Goal: Task Accomplishment & Management: Use online tool/utility

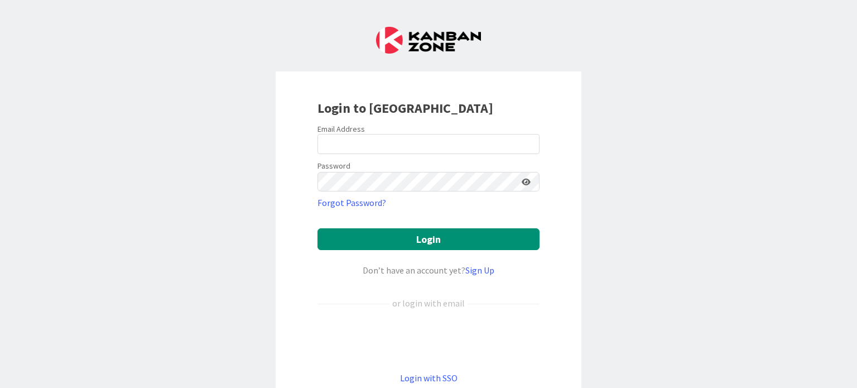
click at [382, 131] on div "Email Address" at bounding box center [428, 129] width 222 height 10
click at [384, 136] on input "email" at bounding box center [428, 144] width 222 height 20
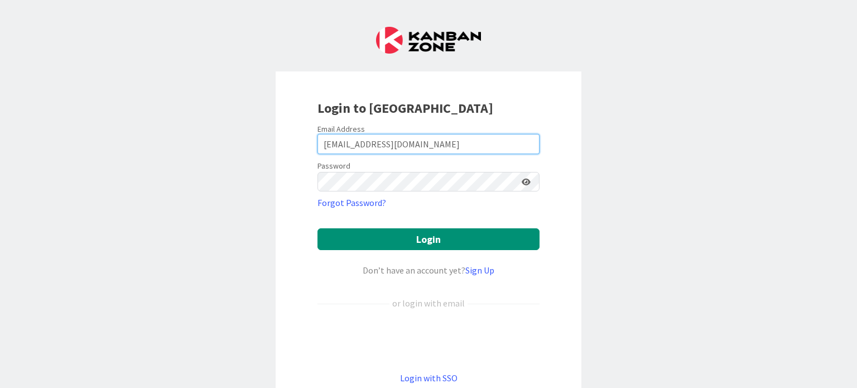
drag, startPoint x: 370, startPoint y: 139, endPoint x: 281, endPoint y: 139, distance: 89.2
click at [281, 139] on div "Login to [GEOGRAPHIC_DATA] Email Address [EMAIL_ADDRESS][DOMAIN_NAME] Password …" at bounding box center [429, 241] width 306 height 340
type input "[EMAIL_ADDRESS][DOMAIN_NAME]"
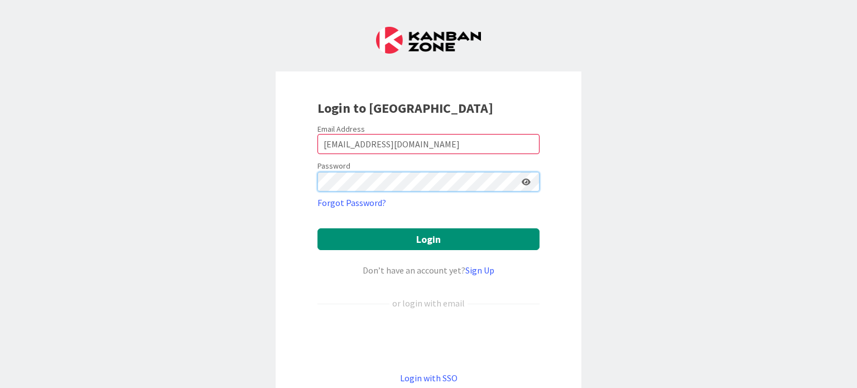
click at [317, 228] on button "Login" at bounding box center [428, 239] width 222 height 22
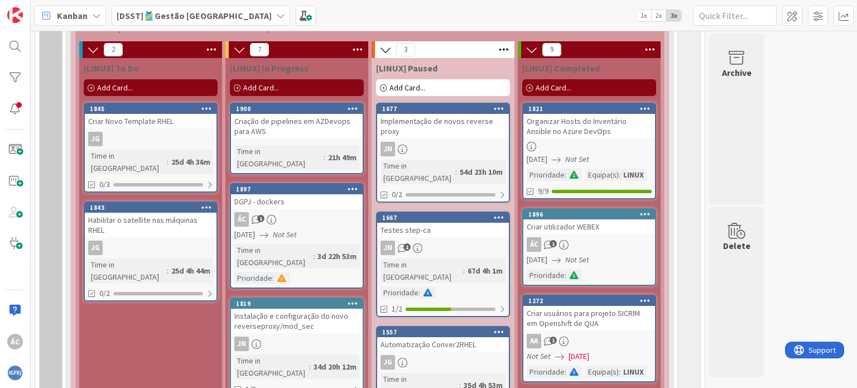
scroll to position [837, 0]
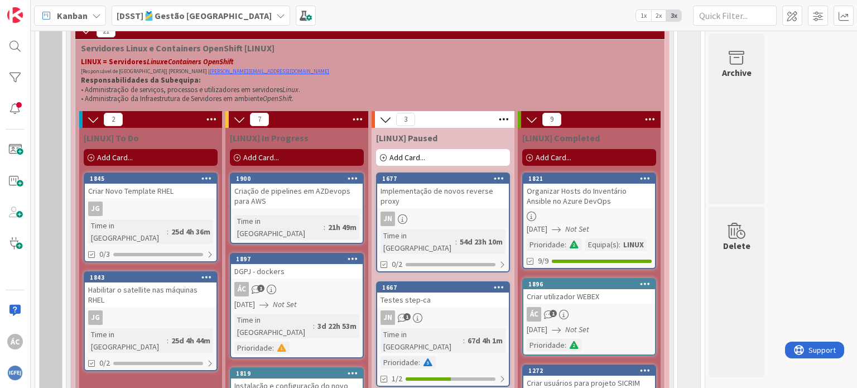
click at [260, 158] on span "Add Card..." at bounding box center [261, 157] width 36 height 10
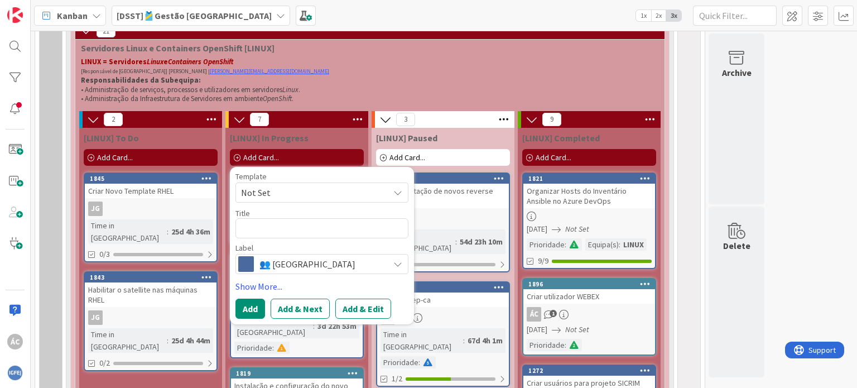
drag, startPoint x: 253, startPoint y: 223, endPoint x: 272, endPoint y: 226, distance: 18.7
click at [253, 223] on textarea at bounding box center [321, 228] width 173 height 20
drag, startPoint x: 254, startPoint y: 233, endPoint x: 265, endPoint y: 216, distance: 20.3
click at [256, 233] on textarea at bounding box center [321, 228] width 173 height 20
click at [287, 196] on span "Not Set" at bounding box center [310, 192] width 139 height 15
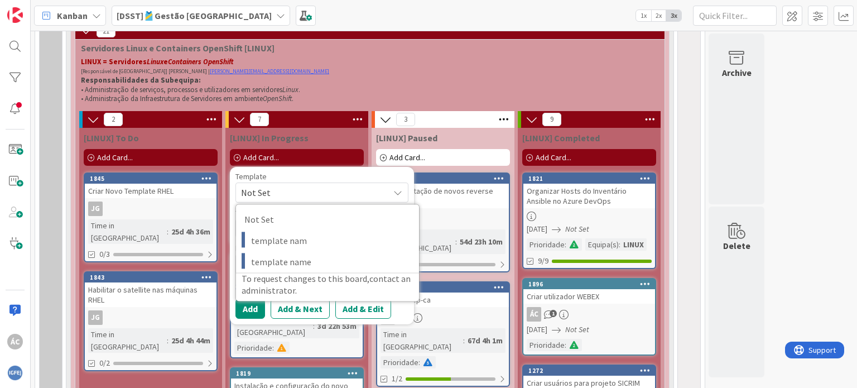
click at [287, 196] on span "Not Set" at bounding box center [310, 192] width 139 height 15
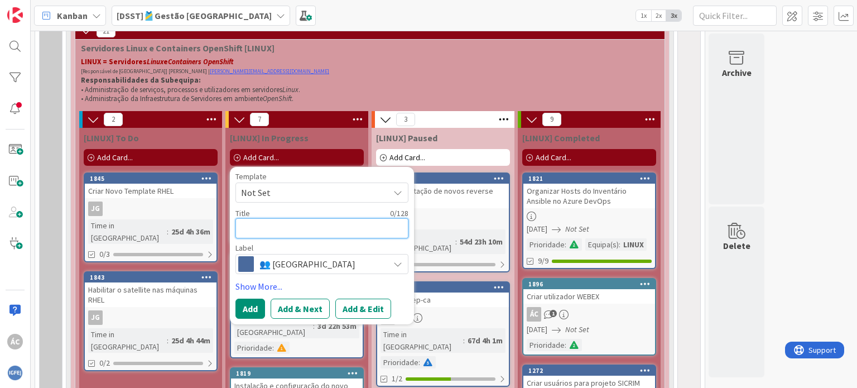
click at [293, 238] on textarea at bounding box center [321, 228] width 173 height 20
type textarea "x"
type textarea "L"
type textarea "x"
type textarea "Le"
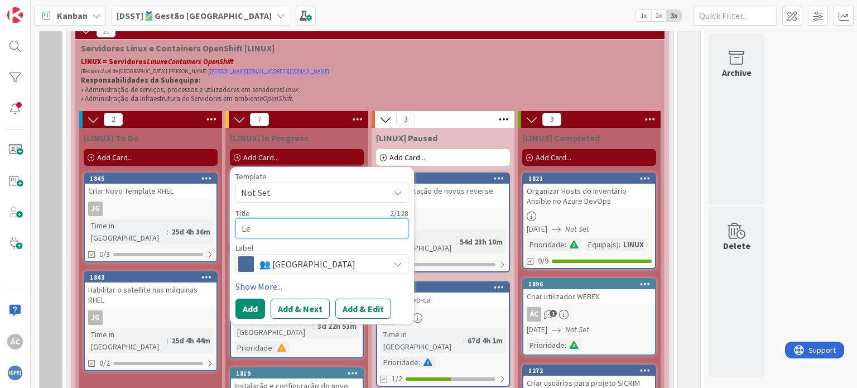
type textarea "x"
type textarea "Lev"
type textarea "x"
type textarea "Leva"
type textarea "x"
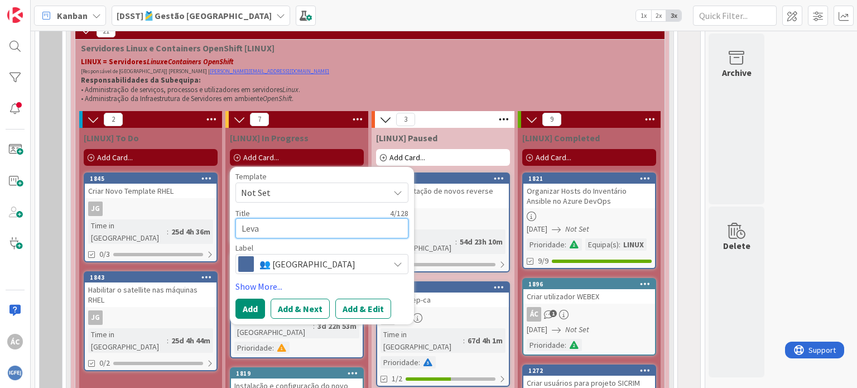
type textarea "Levan"
type textarea "x"
type textarea "Levant"
type textarea "x"
type textarea "Levanta"
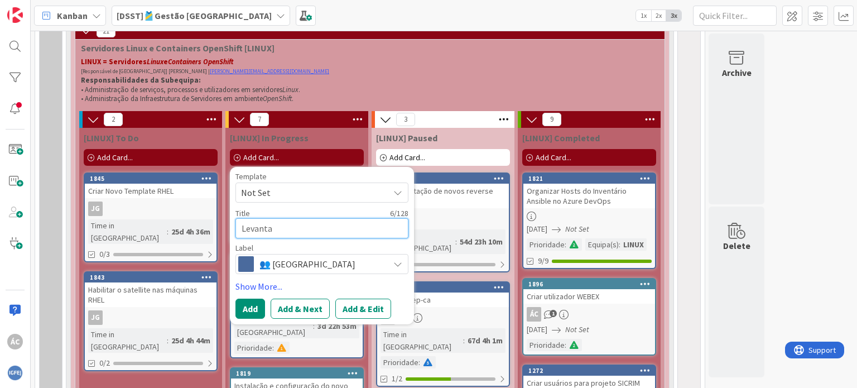
type textarea "x"
type textarea "Levantam"
type textarea "x"
type textarea "Levantame"
type textarea "x"
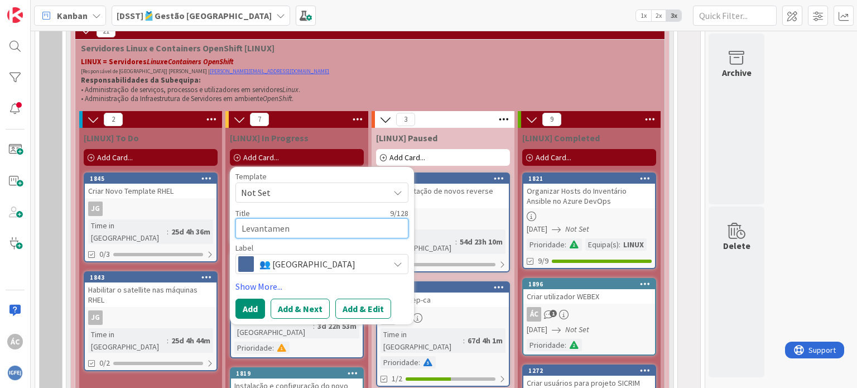
type textarea "Levantament"
type textarea "x"
type textarea "Levantamento"
type textarea "x"
type textarea "Levantamento"
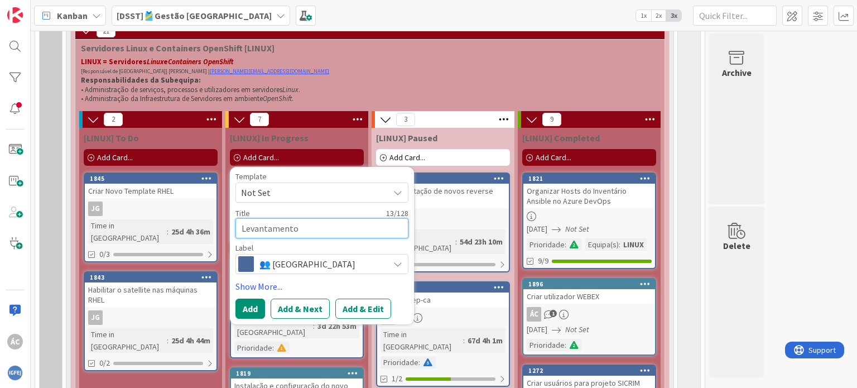
type textarea "x"
type textarea "Levantamento"
type textarea "x"
type textarea "Levantament"
type textarea "x"
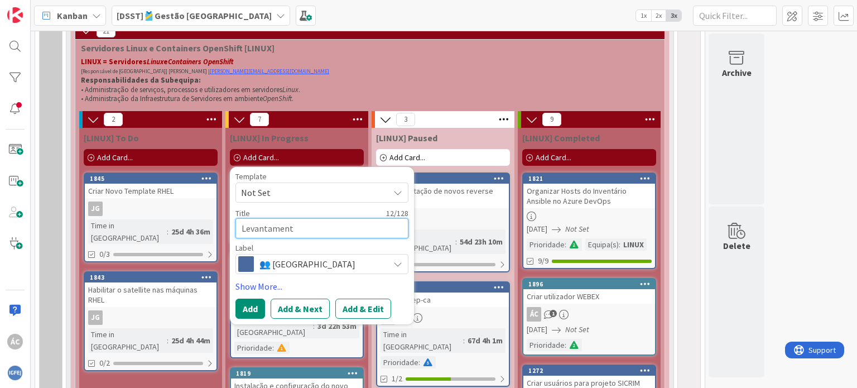
type textarea "Levantamen"
type textarea "x"
type textarea "Levantame"
type textarea "x"
type textarea "Levantam"
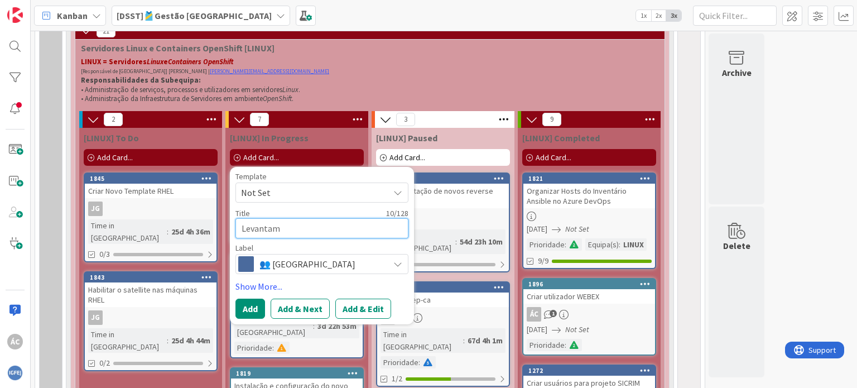
type textarea "x"
type textarea "Levanta"
type textarea "x"
type textarea "Levant"
type textarea "x"
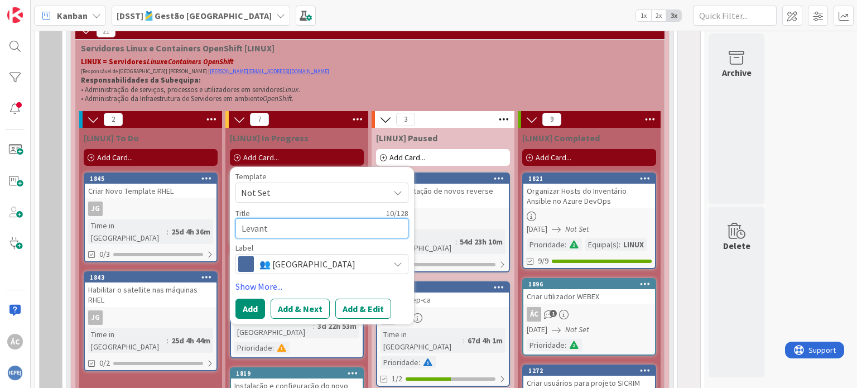
type textarea "Levan"
type textarea "x"
type textarea "Leva"
type textarea "x"
type textarea "Lev"
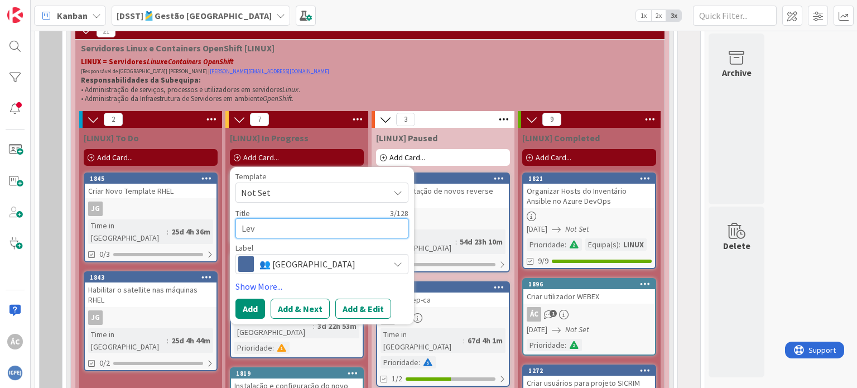
type textarea "x"
type textarea "Le"
type textarea "x"
type textarea "L"
type textarea "x"
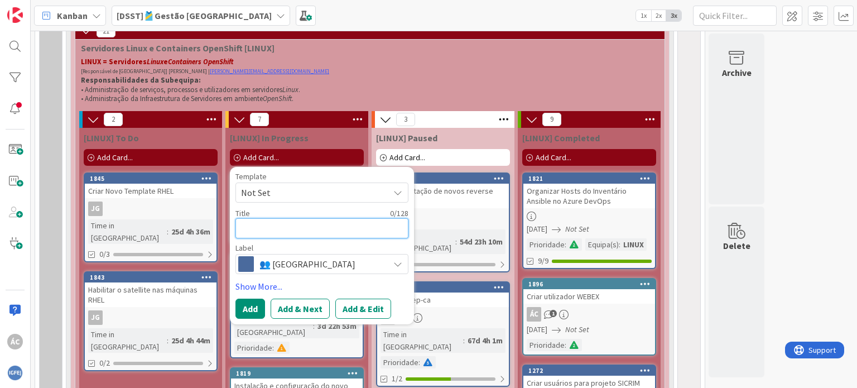
type textarea "L"
type textarea "x"
type textarea "Le"
type textarea "x"
type textarea "Lev"
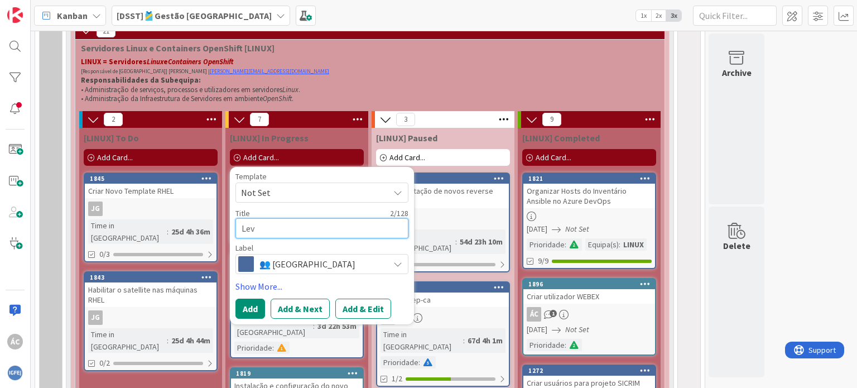
type textarea "x"
type textarea "Leva"
type textarea "x"
type textarea "Levan"
type textarea "x"
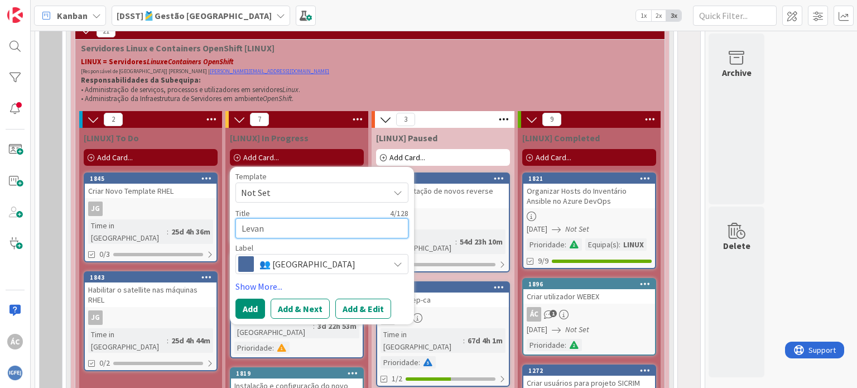
type textarea "Levant"
type textarea "x"
type textarea "Levanta"
type textarea "x"
type textarea "Levantam"
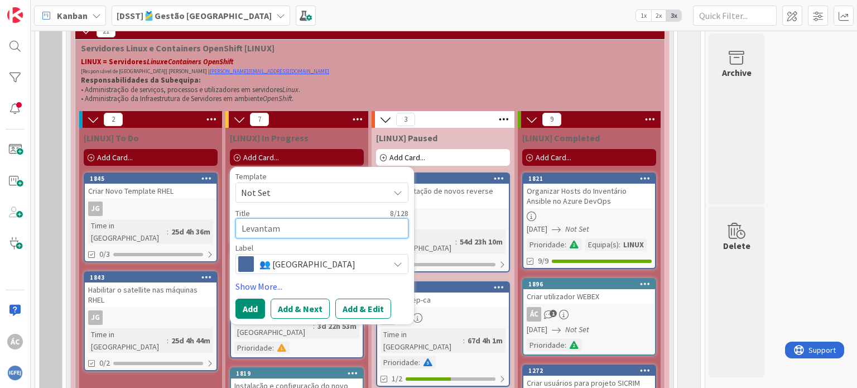
type textarea "x"
type textarea "Levantame"
type textarea "x"
type textarea "Levantamen"
type textarea "x"
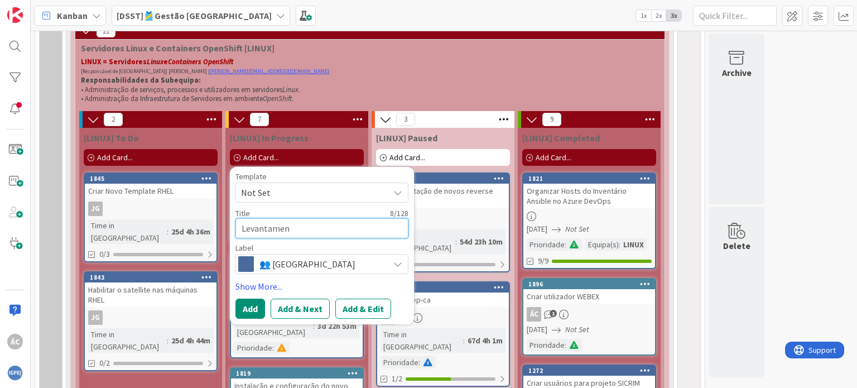
type textarea "Levantament"
type textarea "x"
type textarea "Levantamento"
type textarea "x"
type textarea "Levantamento"
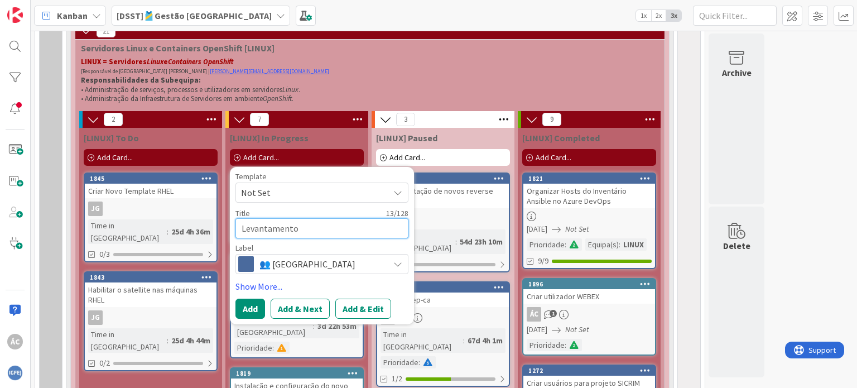
type textarea "x"
type textarea "Levantamento"
type textarea "x"
type textarea "Levantament"
type textarea "x"
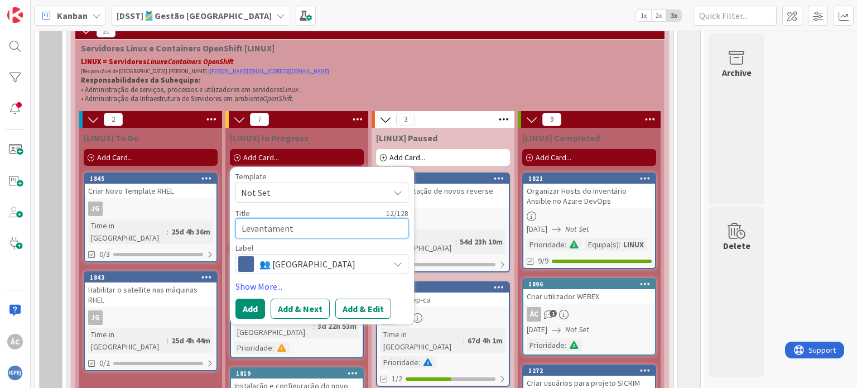
type textarea "Levantamen"
type textarea "x"
type textarea "Levantame"
type textarea "x"
type textarea "Levantam"
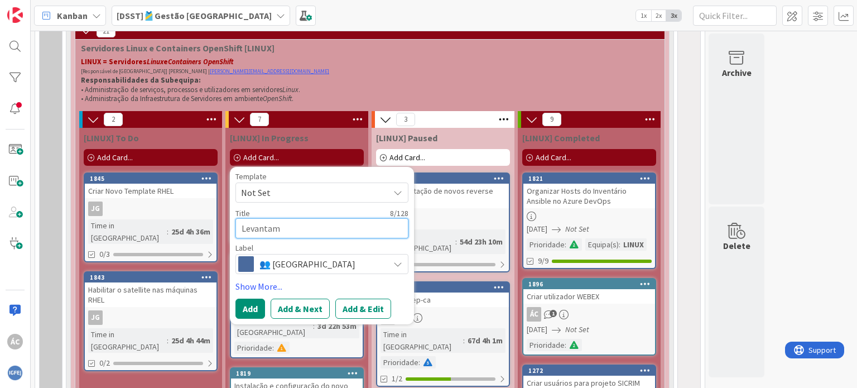
type textarea "x"
type textarea "Levanta"
type textarea "x"
type textarea "Levant"
type textarea "x"
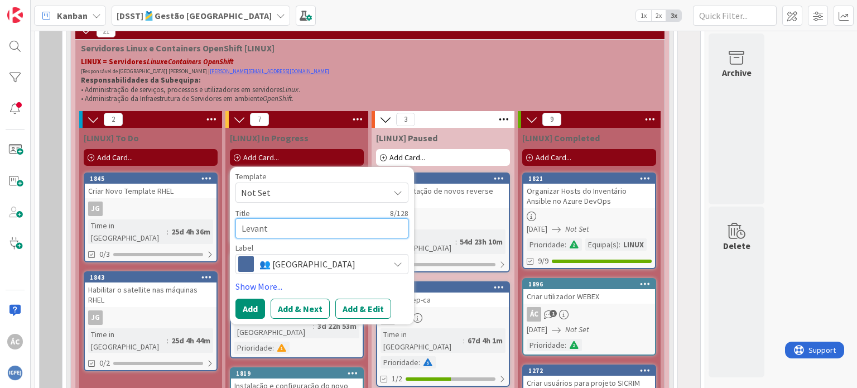
type textarea "Levan"
type textarea "x"
type textarea "Leva"
type textarea "x"
type textarea "Lev"
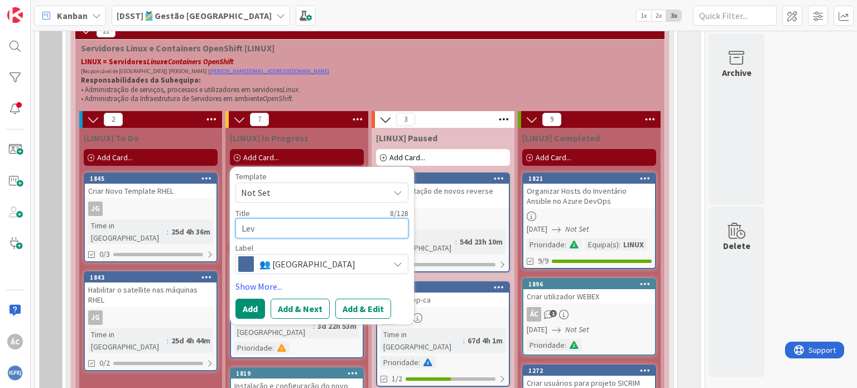
type textarea "x"
type textarea "Le"
type textarea "x"
type textarea "L"
type textarea "x"
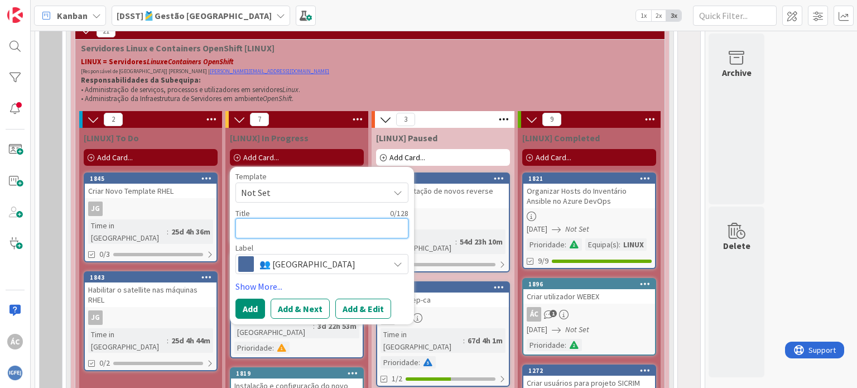
type textarea "M"
type textarea "x"
type textarea "Má"
type textarea "x"
type textarea "Máqu"
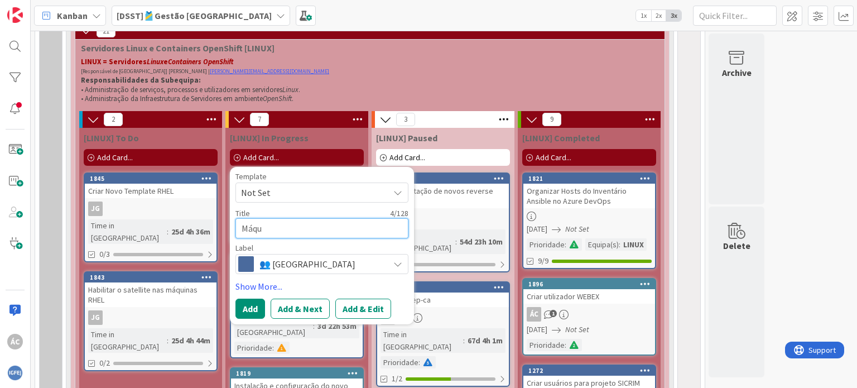
type textarea "x"
type textarea "Máqui"
type textarea "x"
type textarea "Máquin"
type textarea "x"
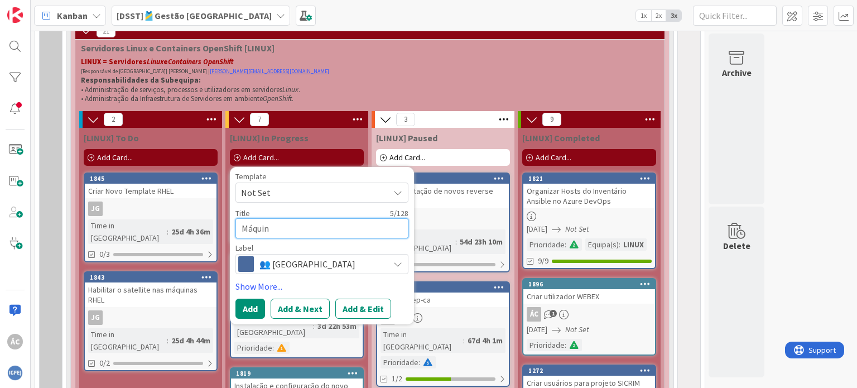
type textarea "Máquina"
type textarea "x"
type textarea "Máquinas"
type textarea "x"
type textarea "Máquinas"
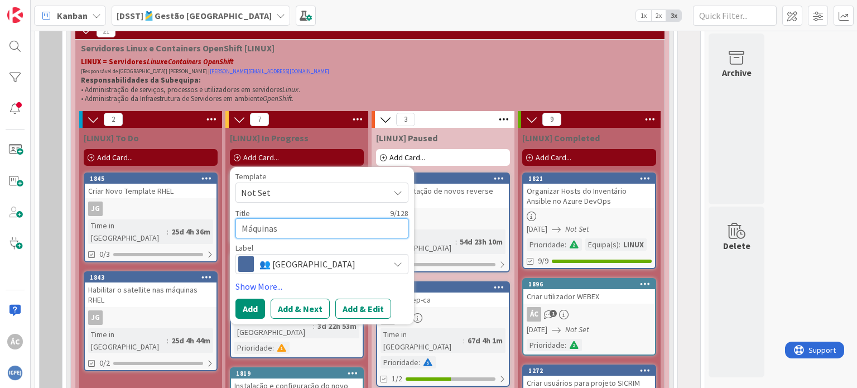
type textarea "x"
type textarea "Máquinas L"
type textarea "x"
type textarea "Máquinas Li"
type textarea "x"
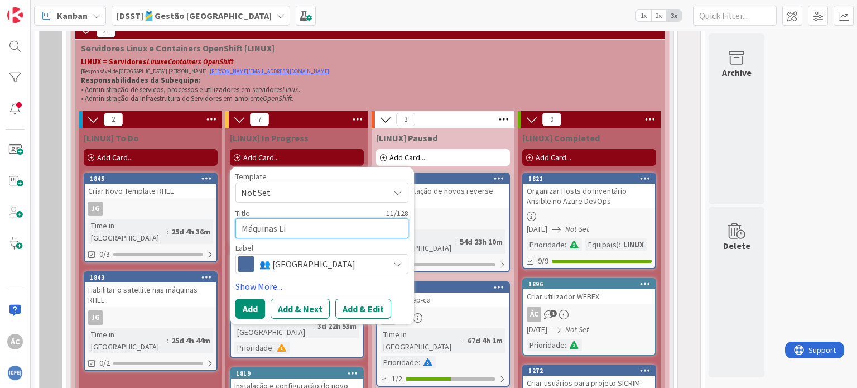
type textarea "[PERSON_NAME]"
type textarea "x"
type textarea "[PERSON_NAME]"
type textarea "x"
type textarea "Máquinas Linux"
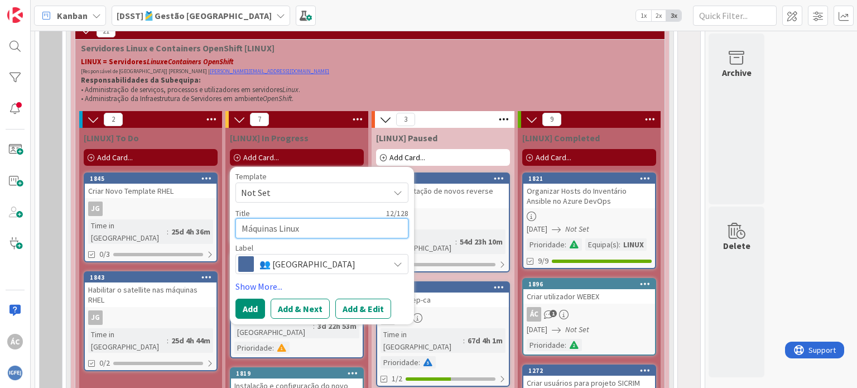
type textarea "x"
type textarea "Máquinas Linux"
type textarea "x"
type textarea "Máquinas Linux m"
type textarea "x"
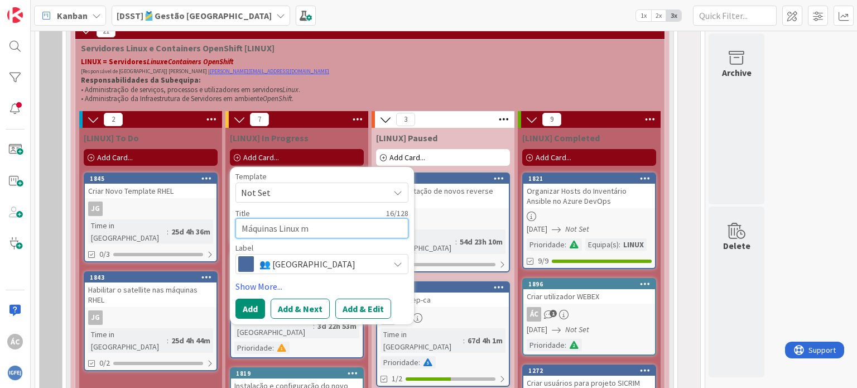
type textarea "Máquinas Linux mo"
type textarea "x"
type textarea "Máquinas Linux mon"
type textarea "x"
type textarea "Máquinas Linux moni"
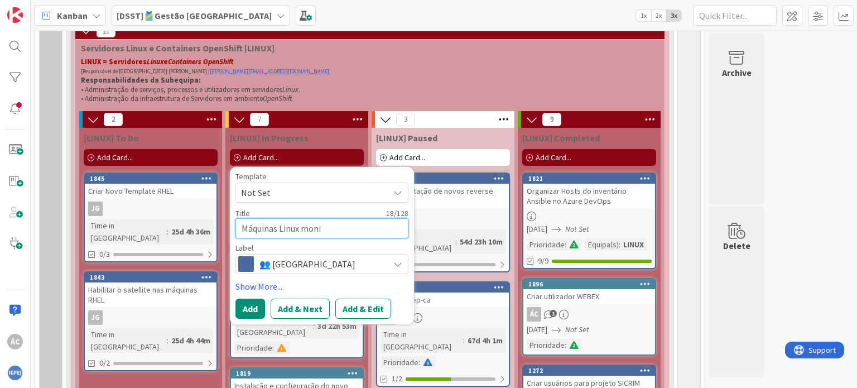
type textarea "x"
type textarea "Máquinas Linux monit"
type textarea "x"
type textarea "Máquinas Linux monito"
type textarea "x"
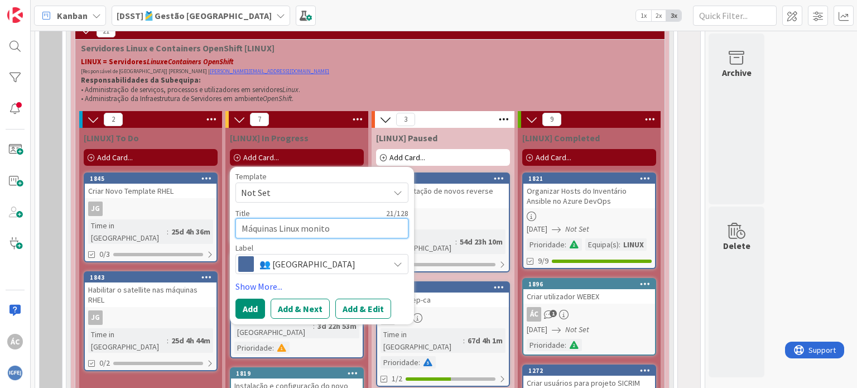
type textarea "Máquinas Linux monitor"
type textarea "x"
type textarea "Máquinas Linux monitori"
type textarea "x"
type textarea "Máquinas Linux monitoriz"
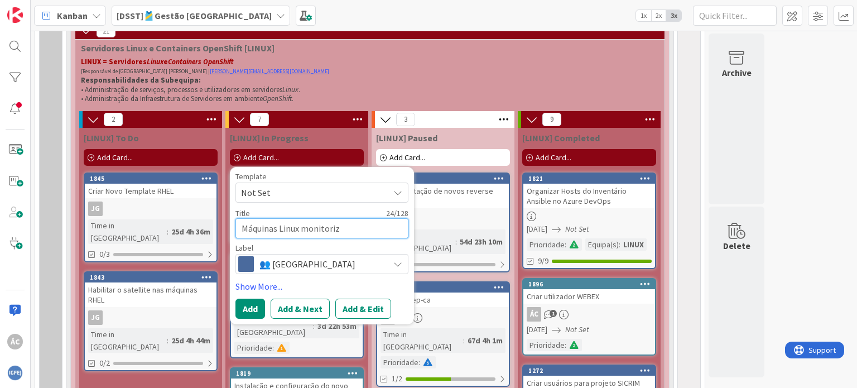
type textarea "x"
type textarea "Máquinas Linux monitoriza"
type textarea "x"
type textarea "Máquinas Linux monitorizaç"
type textarea "x"
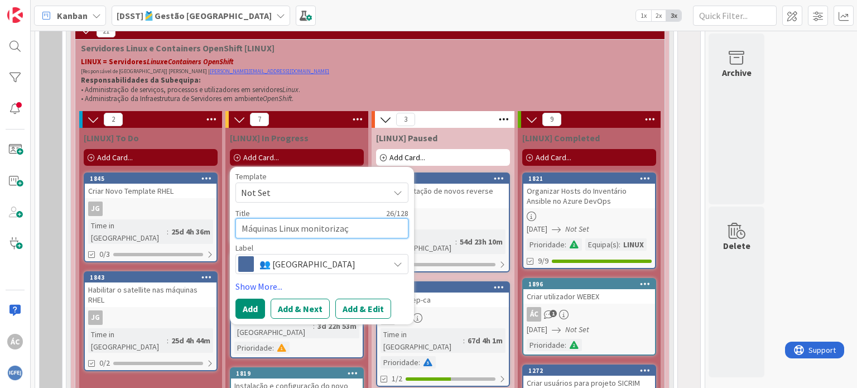
type textarea "Máquinas Linux monitorizaçã"
type textarea "x"
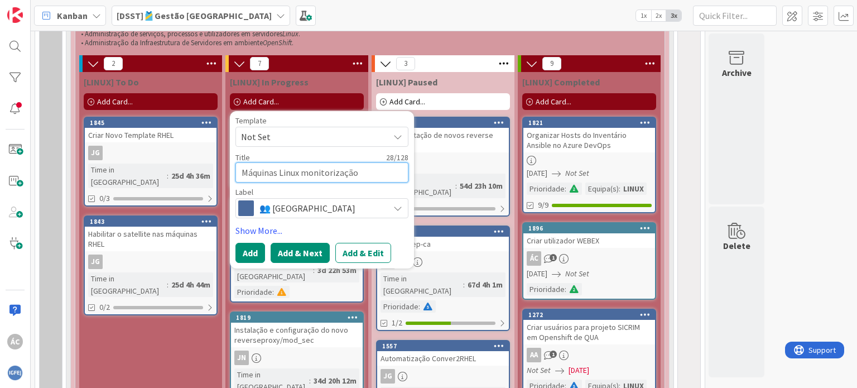
type textarea "Máquinas Linux monitorização"
click at [283, 255] on button "Add & Next" at bounding box center [300, 253] width 59 height 20
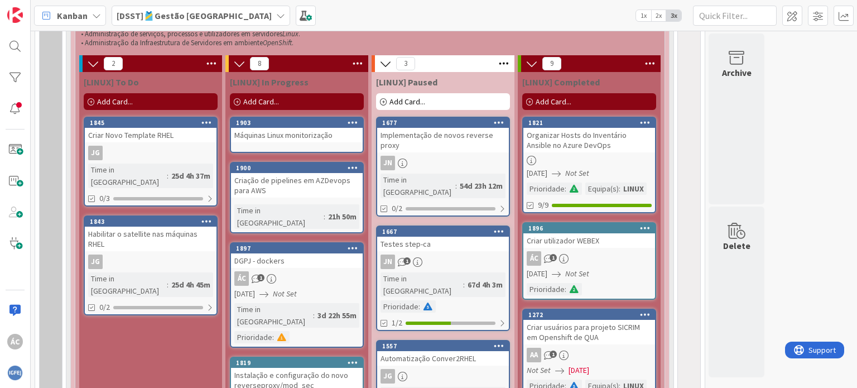
click at [284, 134] on div "Máquinas Linux monitorização" at bounding box center [297, 135] width 132 height 15
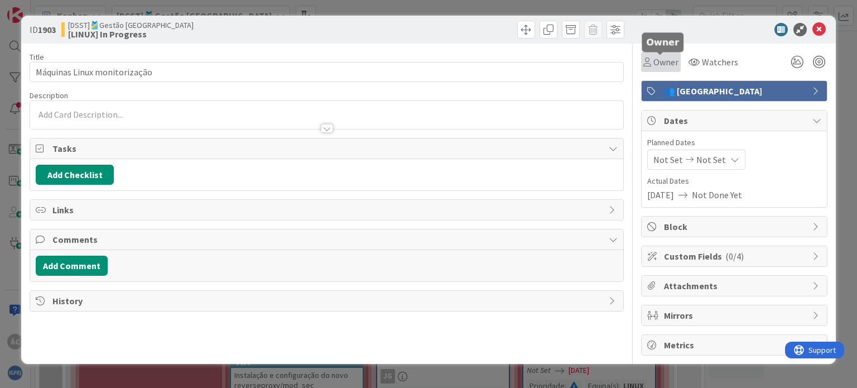
click at [660, 65] on span "Owner" at bounding box center [665, 61] width 25 height 13
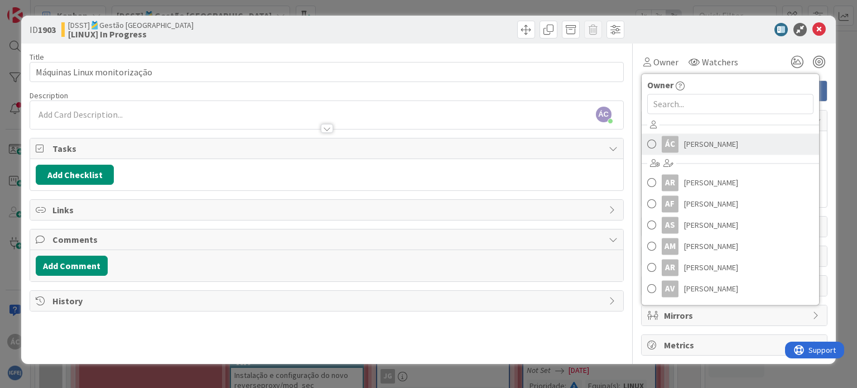
click at [689, 140] on span "[PERSON_NAME]" at bounding box center [711, 144] width 54 height 17
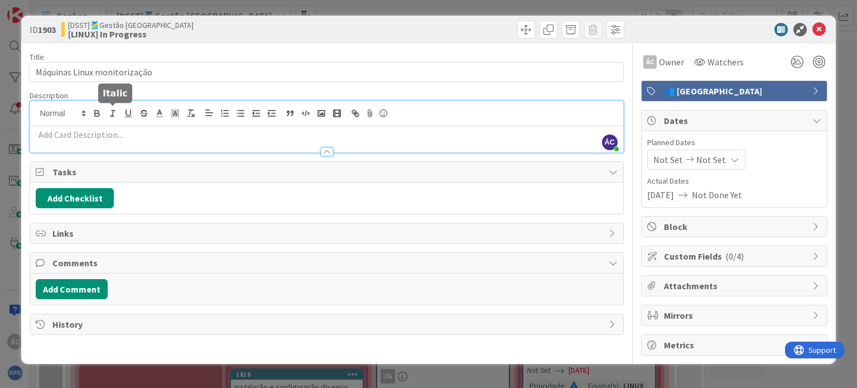
click at [106, 112] on div "ÁC [PERSON_NAME] just joined" at bounding box center [326, 126] width 592 height 51
click at [93, 132] on p at bounding box center [326, 134] width 581 height 13
click at [80, 139] on p at bounding box center [326, 134] width 581 height 13
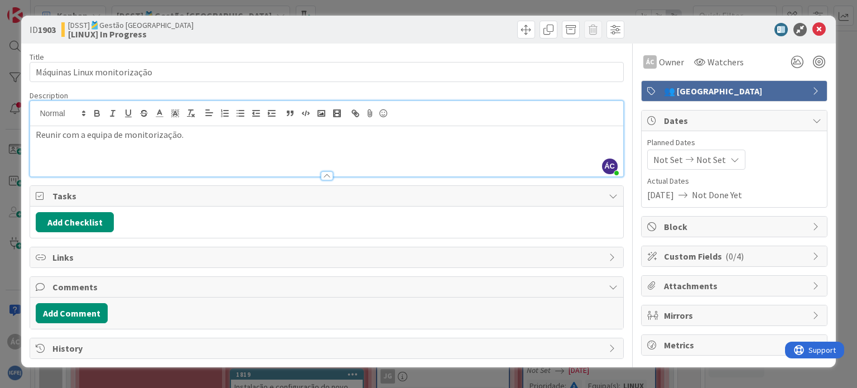
click at [789, 194] on div "[DATE] Not Done Yet" at bounding box center [734, 194] width 174 height 13
click at [189, 138] on p "Reunir com a equipa de monitorização." at bounding box center [326, 134] width 581 height 13
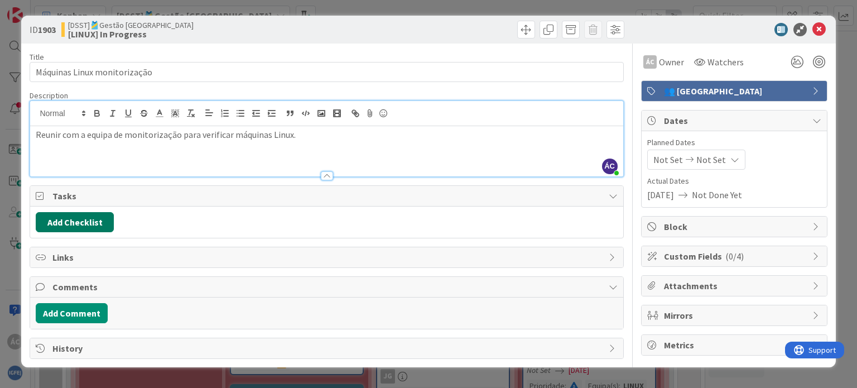
click at [99, 225] on button "Add Checklist" at bounding box center [75, 222] width 78 height 20
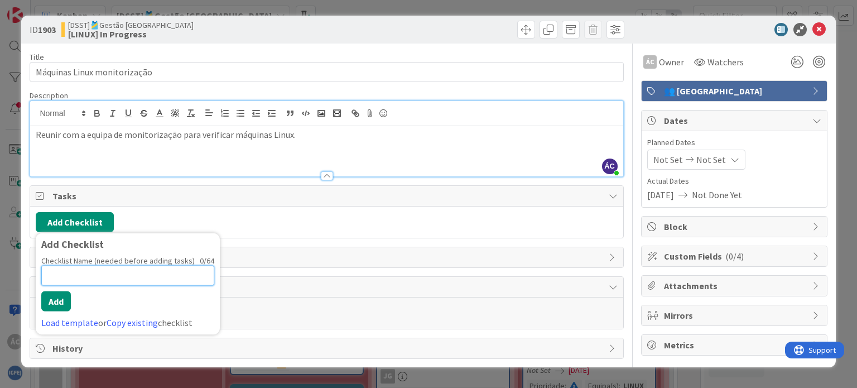
click at [194, 281] on input at bounding box center [127, 276] width 173 height 20
paste input "Verificar máquinas Linux que não estejam em monitorização"
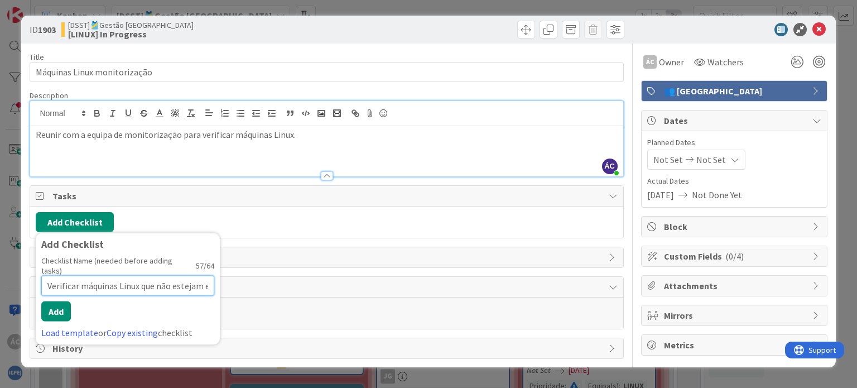
scroll to position [0, 62]
type input "Verificar máquinas Linux que não estejam em monitorização"
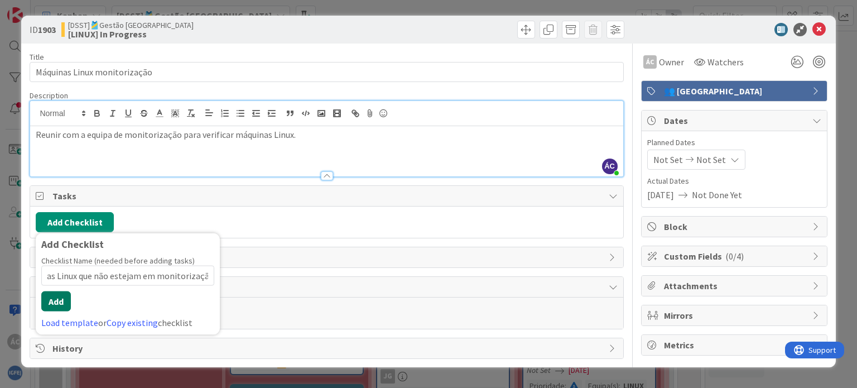
click at [56, 296] on button "Add" at bounding box center [56, 301] width 30 height 20
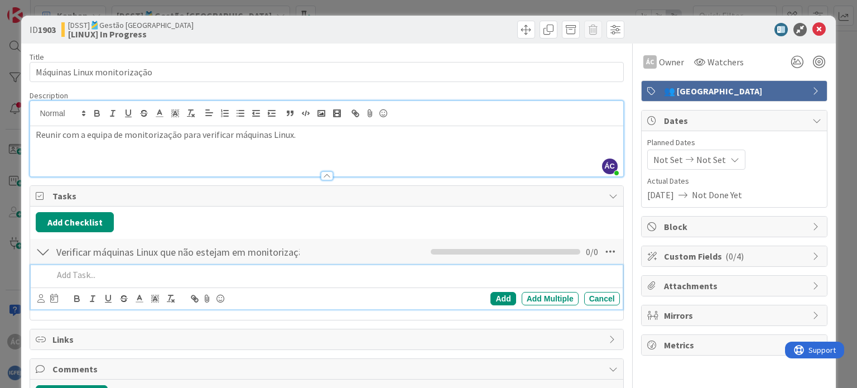
scroll to position [56, 0]
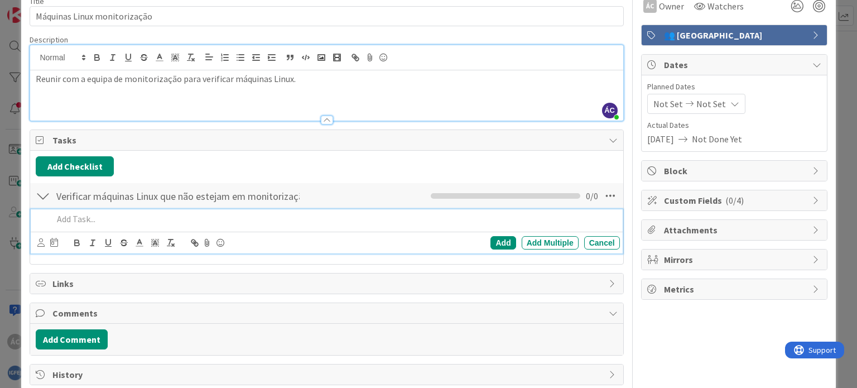
click at [336, 277] on span "Links" at bounding box center [327, 283] width 550 height 13
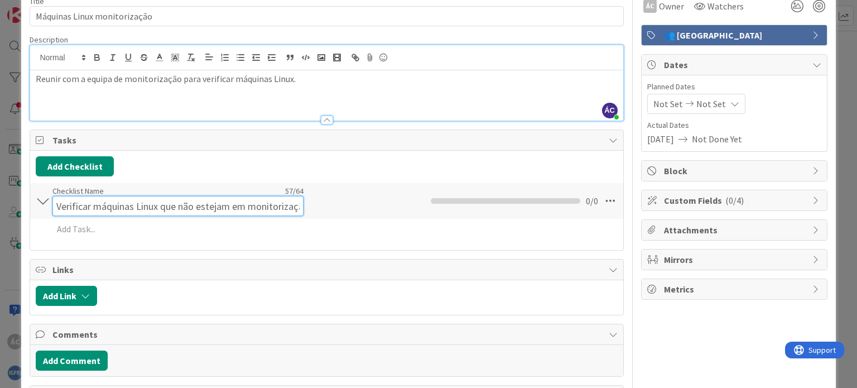
click at [96, 190] on div "Checklist Name 57 / 64 Verificar máquinas Linux que não estejam em monitorização" at bounding box center [177, 201] width 251 height 30
click at [58, 197] on input "Verificar máquinas Linux que não estejam em monitorização" at bounding box center [177, 206] width 251 height 20
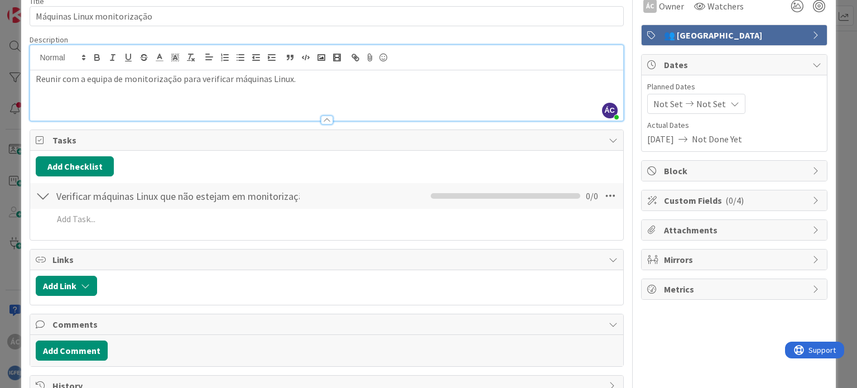
click at [45, 198] on div at bounding box center [43, 196] width 15 height 20
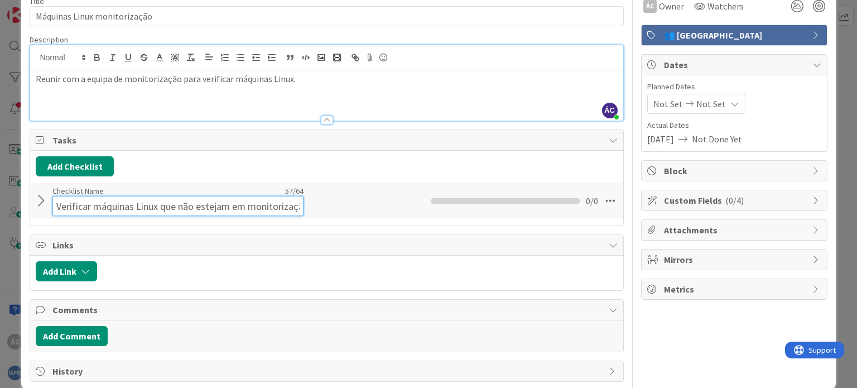
click at [289, 199] on input "Verificar máquinas Linux que não estejam em monitorização" at bounding box center [177, 206] width 251 height 20
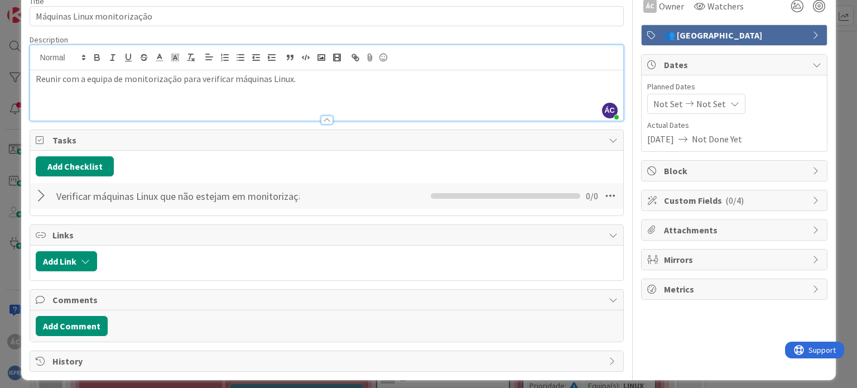
click at [527, 201] on div "0 / 0" at bounding box center [514, 195] width 167 height 13
click at [297, 194] on div "Verificar máquinas Linux que não estejam em monitorização Checklist Name 57 / 6…" at bounding box center [326, 196] width 592 height 26
click at [297, 195] on div "Verificar máquinas Linux que não estejam em monitorização Checklist Name 57 / 6…" at bounding box center [326, 196] width 592 height 26
click at [245, 195] on input "Verificar máquinas Linux que não estejam em monitorização" at bounding box center [177, 196] width 251 height 20
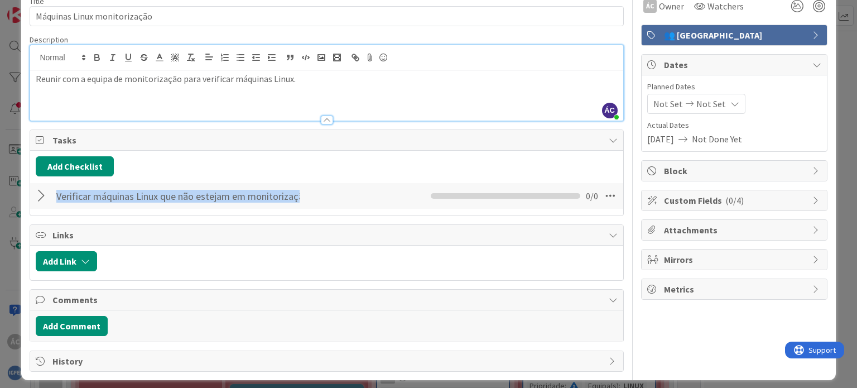
click at [149, 197] on input "Verificar máquinas Linux que não estejam em monitorização" at bounding box center [177, 196] width 251 height 20
click at [45, 195] on div at bounding box center [43, 196] width 15 height 20
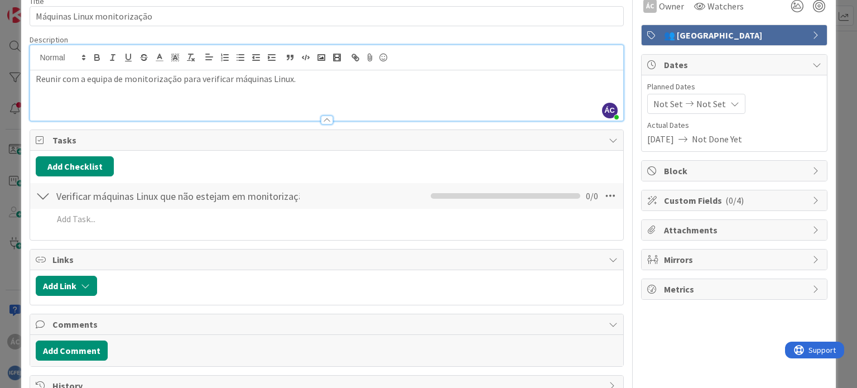
click at [46, 200] on div at bounding box center [43, 196] width 15 height 20
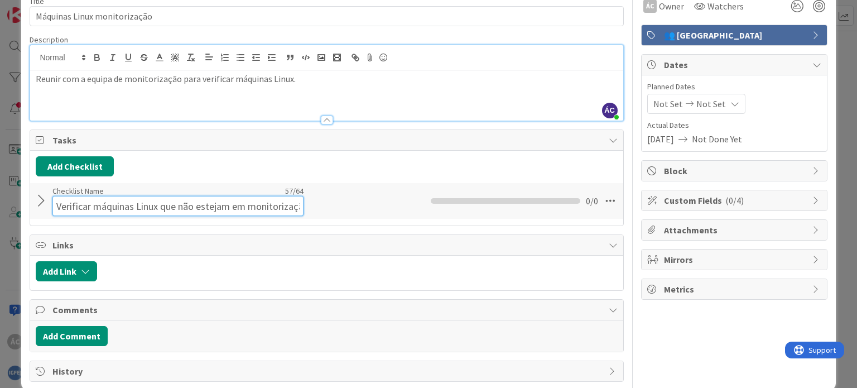
click at [91, 192] on div "Checklist Name 57 / 64 Verificar máquinas Linux que não estejam em monitorização" at bounding box center [177, 201] width 251 height 30
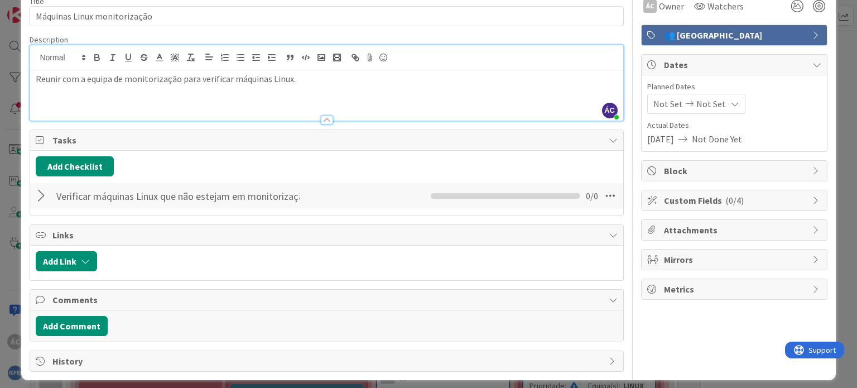
click at [91, 192] on div "Checklist Name 57 / 64 Verificar máquinas Linux que não estejam em monitorização" at bounding box center [177, 196] width 251 height 20
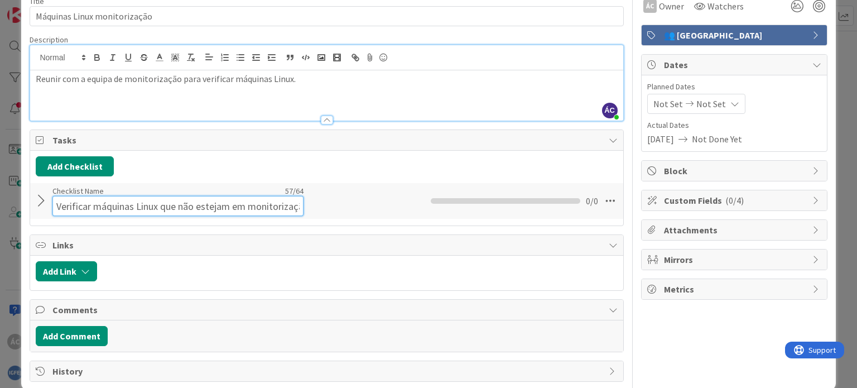
click at [136, 197] on input "Verificar máquinas Linux que não estejam em monitorização" at bounding box center [177, 206] width 251 height 20
drag, startPoint x: 91, startPoint y: 205, endPoint x: 56, endPoint y: 205, distance: 35.7
click at [56, 205] on input "Verificar máquinas Linux que não estejam em monitorização" at bounding box center [177, 206] width 251 height 20
type input "Máquinas Linux"
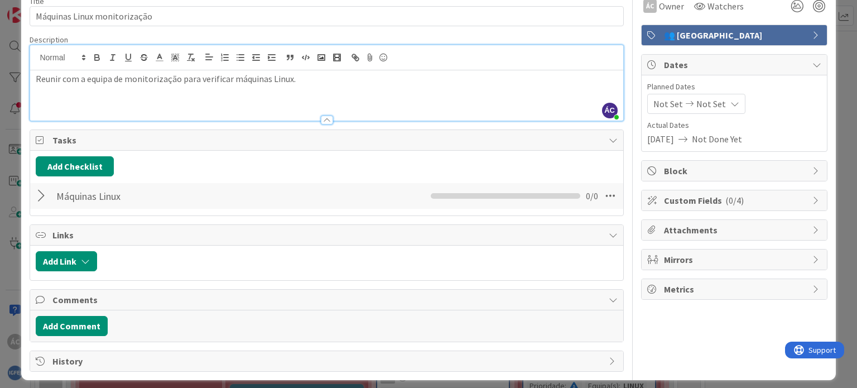
click at [315, 169] on div "Add Checklist Back" at bounding box center [326, 166] width 581 height 20
click at [49, 191] on div at bounding box center [43, 196] width 15 height 20
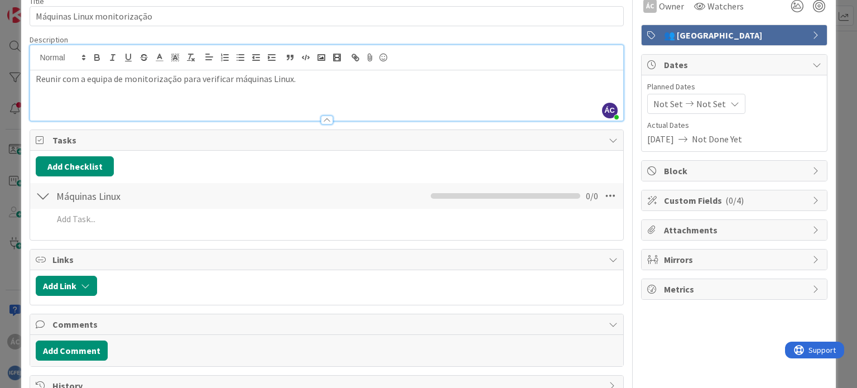
click at [41, 192] on div at bounding box center [43, 196] width 15 height 20
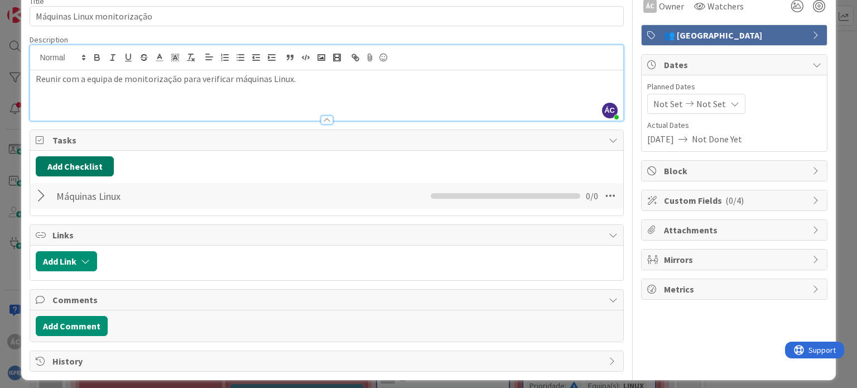
click at [73, 163] on button "Add Checklist" at bounding box center [75, 166] width 78 height 20
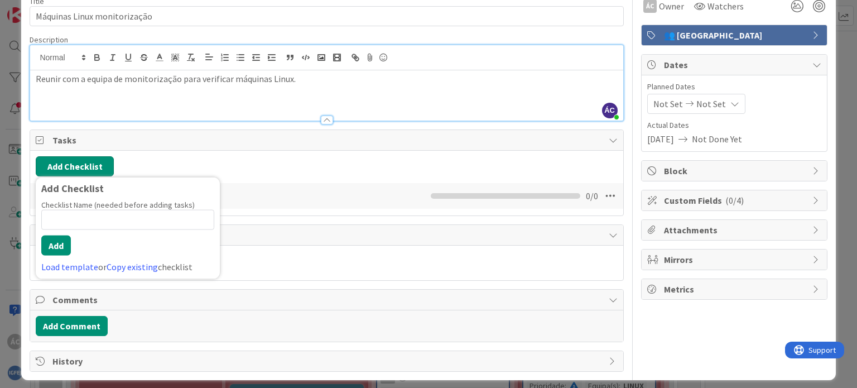
click at [73, 162] on button "Add Checklist" at bounding box center [75, 166] width 78 height 20
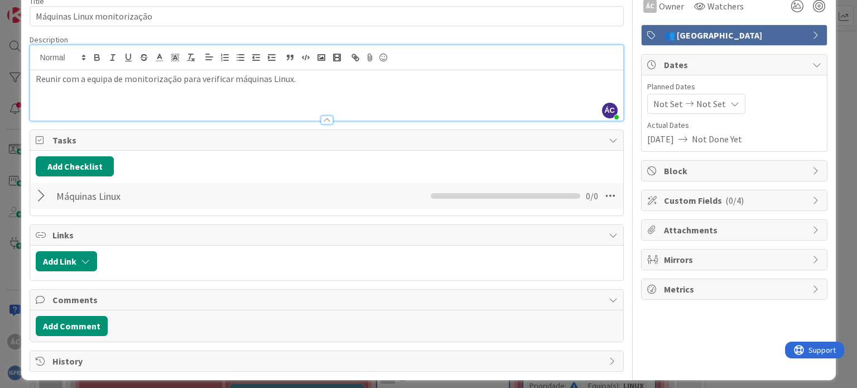
click at [30, 205] on div "Tasks Add Checklist Back Máquinas Linux Checklist Name 14 / 64 Máquinas Linux 0…" at bounding box center [326, 172] width 593 height 86
click at [36, 197] on div at bounding box center [43, 196] width 15 height 20
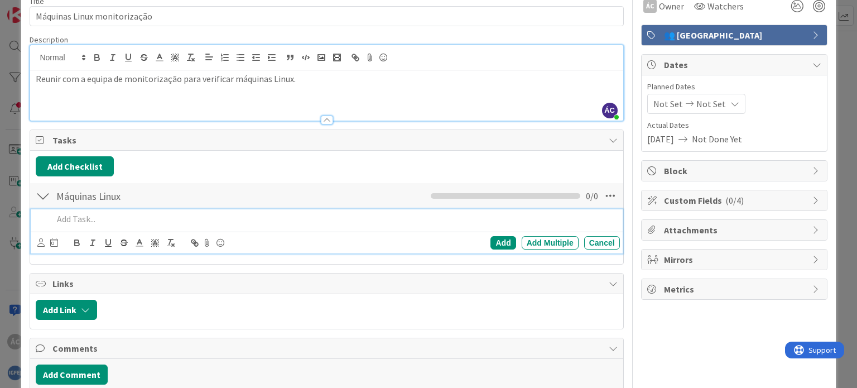
click at [65, 217] on p at bounding box center [334, 219] width 562 height 13
click at [113, 223] on p at bounding box center [334, 219] width 562 height 13
click at [490, 236] on div "Add" at bounding box center [502, 242] width 25 height 13
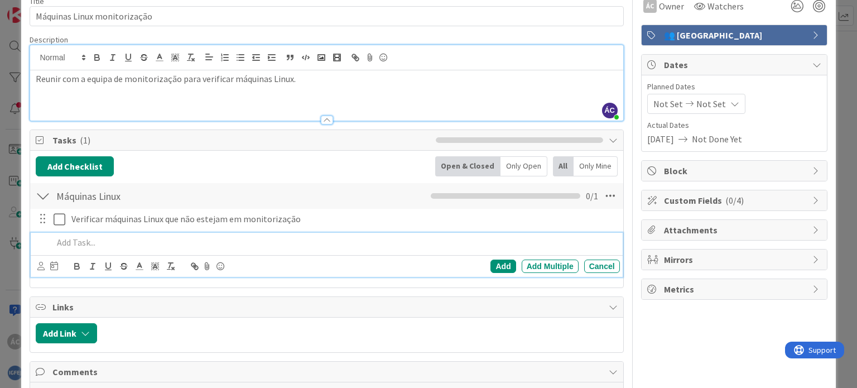
click at [79, 240] on p at bounding box center [334, 242] width 562 height 13
paste div
drag, startPoint x: 229, startPoint y: 244, endPoint x: 57, endPoint y: 238, distance: 171.9
click at [70, 238] on p "Verificar as métricas monitorizadas" at bounding box center [334, 242] width 562 height 13
click at [499, 265] on div "Add" at bounding box center [502, 265] width 25 height 13
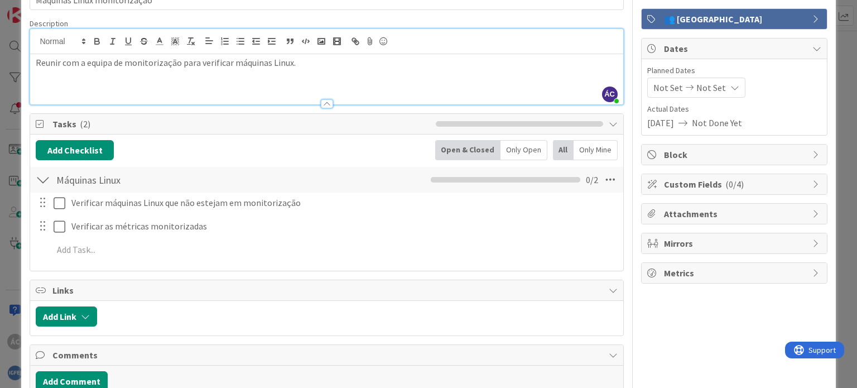
scroll to position [0, 0]
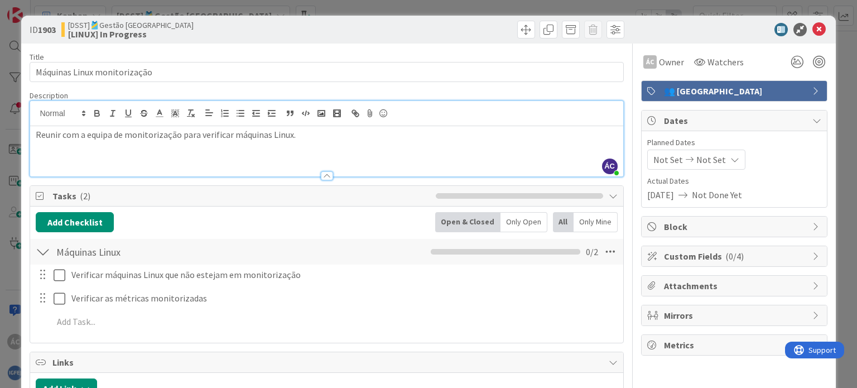
click at [662, 158] on span "Not Set" at bounding box center [668, 159] width 30 height 13
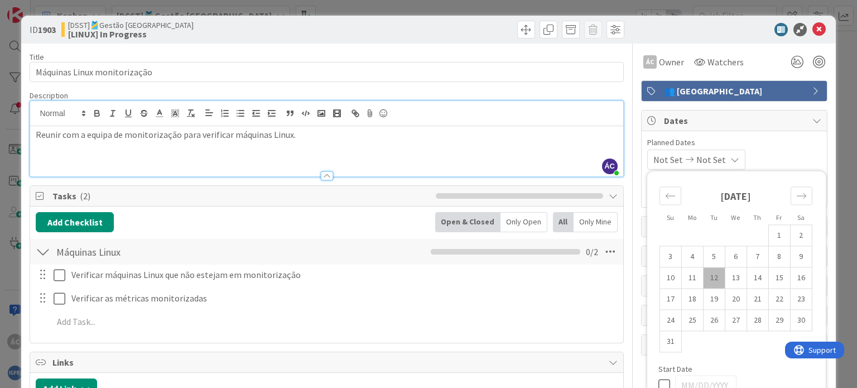
click at [708, 273] on td "12" at bounding box center [714, 277] width 22 height 21
type input "[DATE]"
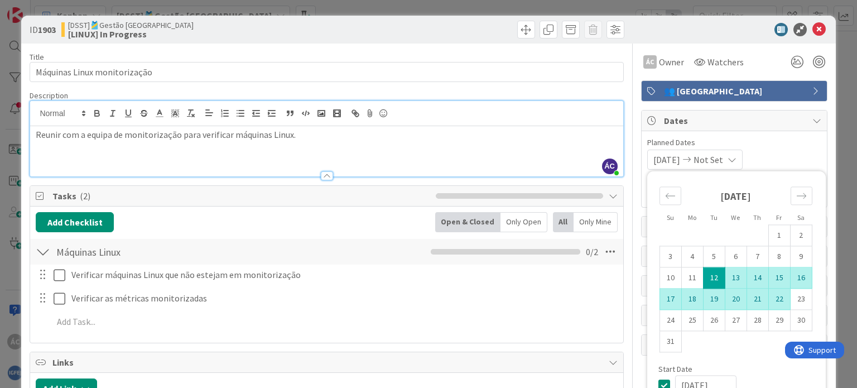
click at [775, 300] on td "22" at bounding box center [779, 298] width 22 height 21
type input "[DATE]"
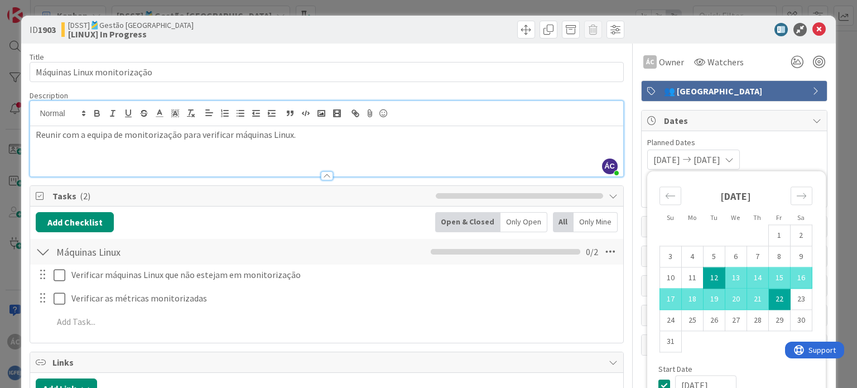
click at [785, 147] on span "Planned Dates" at bounding box center [734, 143] width 174 height 12
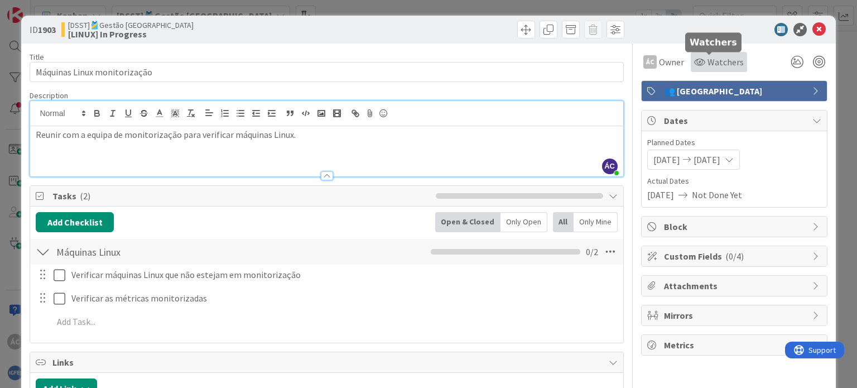
click at [707, 64] on span "Watchers" at bounding box center [725, 61] width 36 height 13
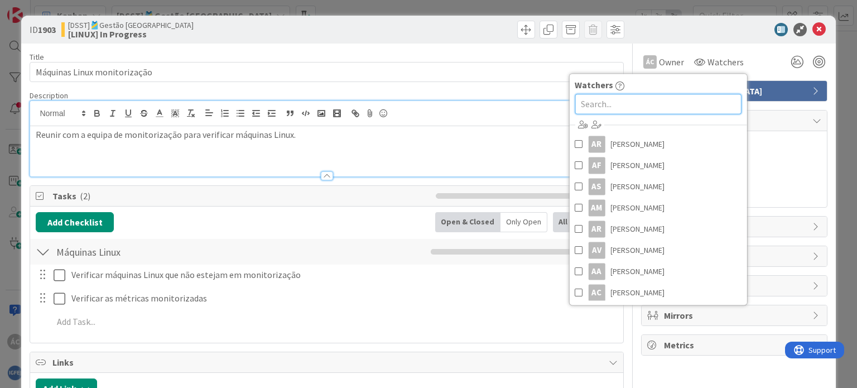
click at [615, 108] on input "text" at bounding box center [658, 104] width 166 height 20
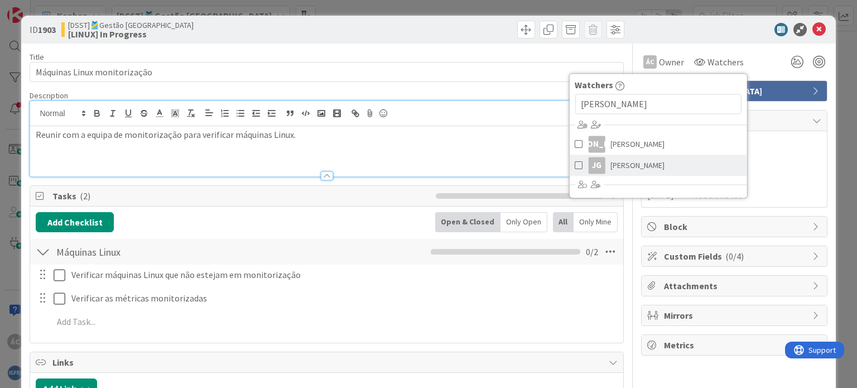
click at [610, 160] on span "[PERSON_NAME]" at bounding box center [637, 165] width 54 height 17
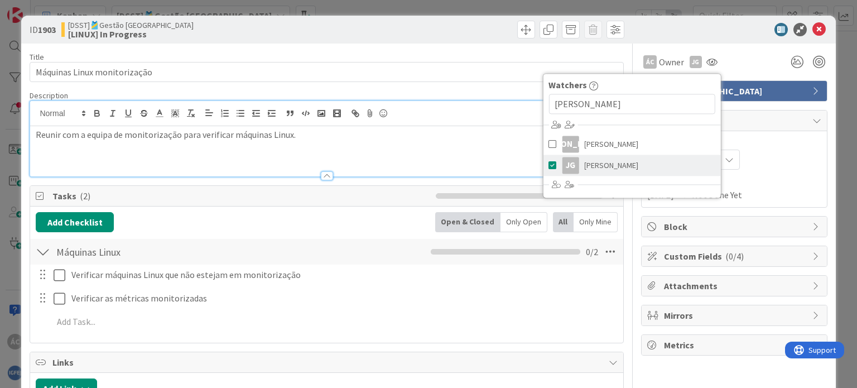
click at [562, 162] on div "JG" at bounding box center [570, 165] width 17 height 17
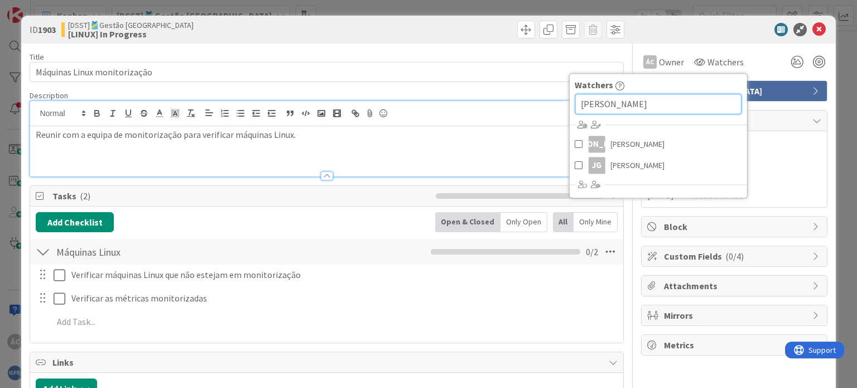
click at [611, 99] on input "[PERSON_NAME]" at bounding box center [658, 104] width 166 height 20
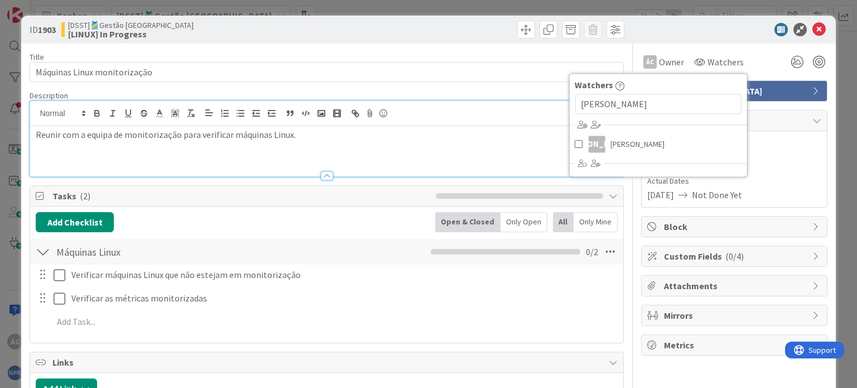
drag, startPoint x: 784, startPoint y: 187, endPoint x: 774, endPoint y: 185, distance: 9.7
click at [784, 187] on div "Actual Dates [DATE] Not Done Yet" at bounding box center [734, 188] width 174 height 26
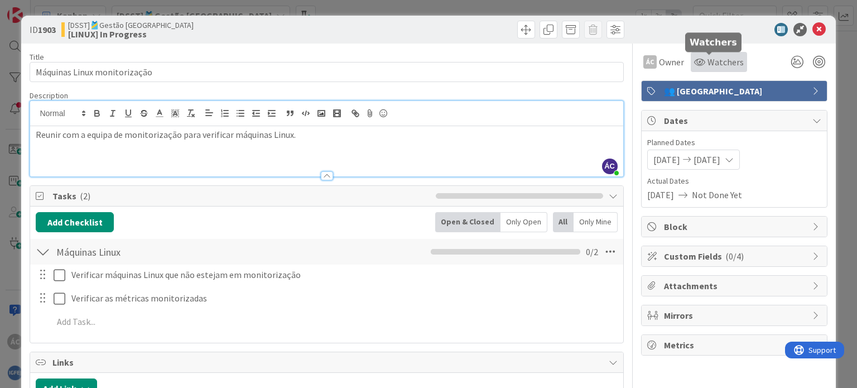
click at [695, 60] on icon at bounding box center [699, 61] width 11 height 9
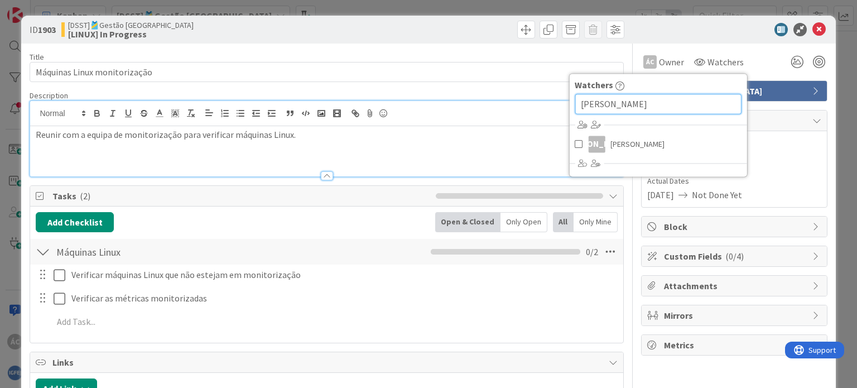
click at [614, 104] on input "[PERSON_NAME]" at bounding box center [658, 104] width 166 height 20
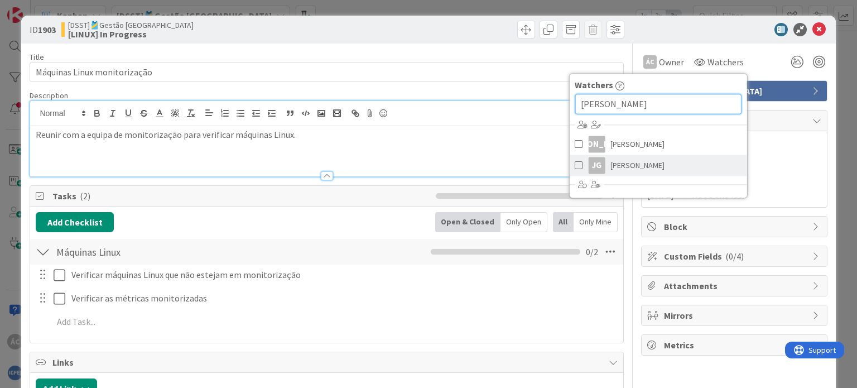
type input "[PERSON_NAME]"
click at [575, 164] on span at bounding box center [579, 165] width 8 height 17
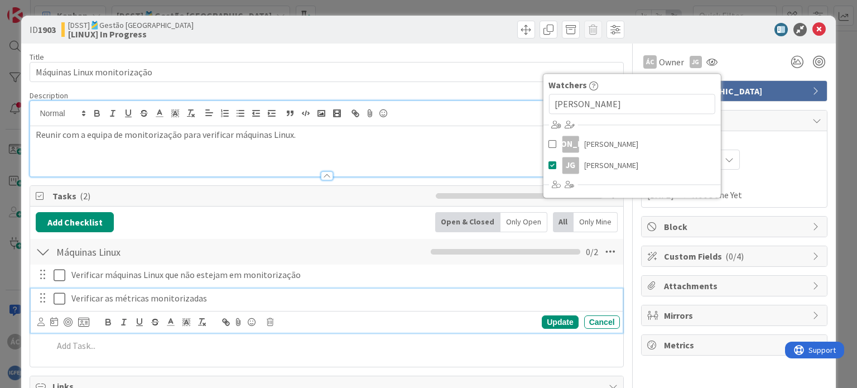
click at [485, 303] on div "Verificar as métricas monitorizadas" at bounding box center [343, 298] width 553 height 20
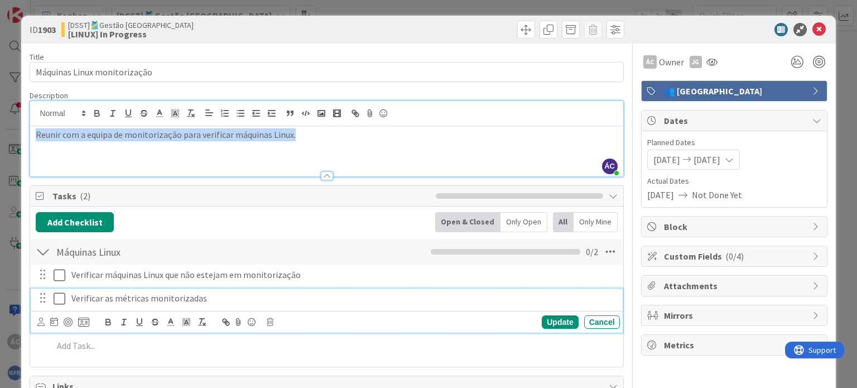
drag, startPoint x: 234, startPoint y: 141, endPoint x: 35, endPoint y: 138, distance: 199.1
click at [35, 138] on div "Reunir com a equipa de monitorização para verificar máquinas Linux." at bounding box center [326, 151] width 592 height 50
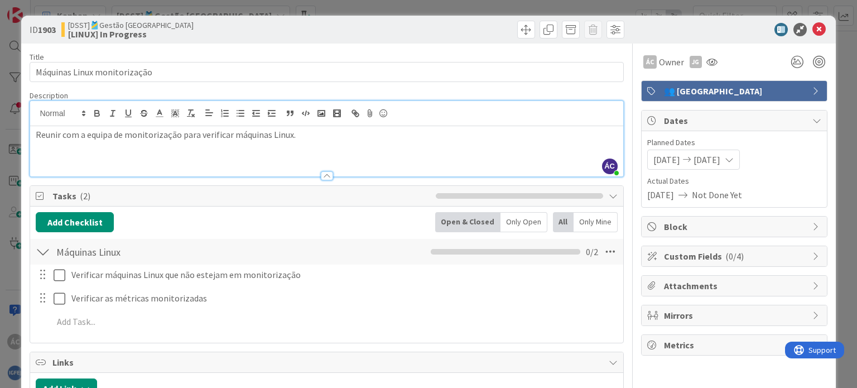
click at [185, 166] on div at bounding box center [326, 171] width 592 height 12
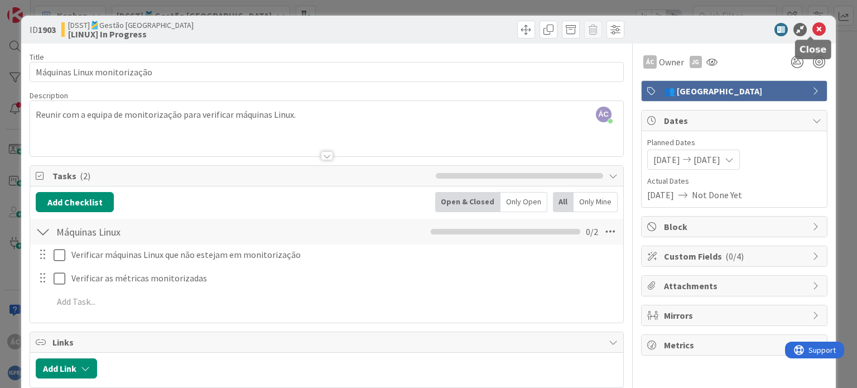
drag, startPoint x: 812, startPoint y: 27, endPoint x: 465, endPoint y: 110, distance: 356.2
click at [812, 26] on icon at bounding box center [818, 29] width 13 height 13
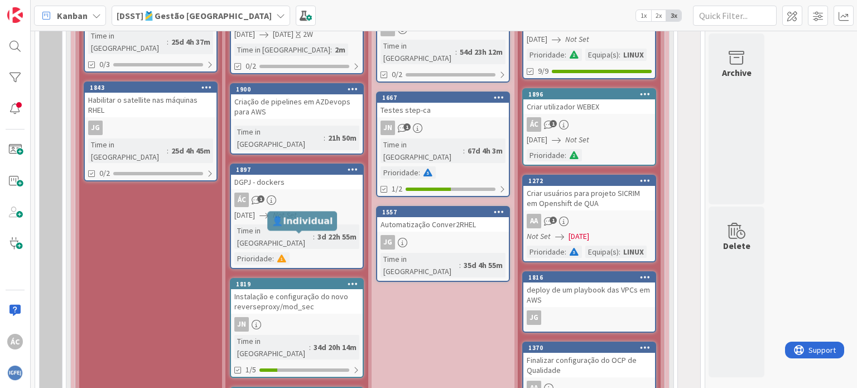
scroll to position [1060, 0]
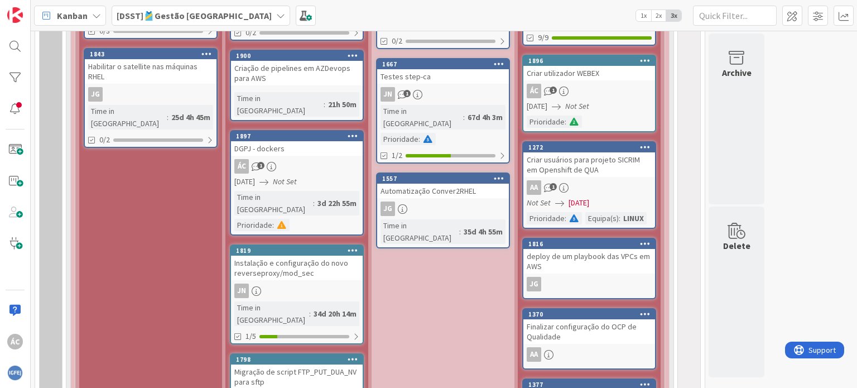
click at [315, 176] on div "[DATE] Not Set" at bounding box center [298, 182] width 128 height 12
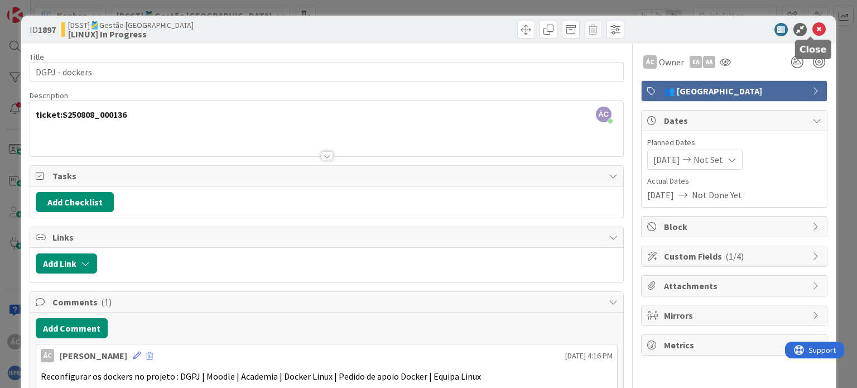
click at [812, 27] on icon at bounding box center [818, 29] width 13 height 13
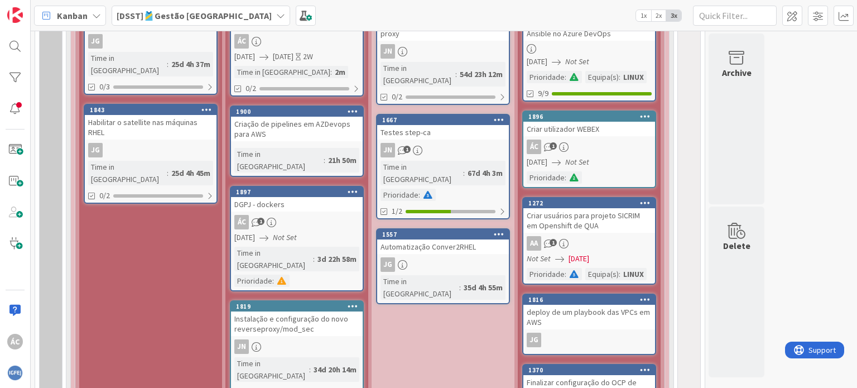
click at [329, 253] on div "3d 22h 58m" at bounding box center [337, 259] width 45 height 12
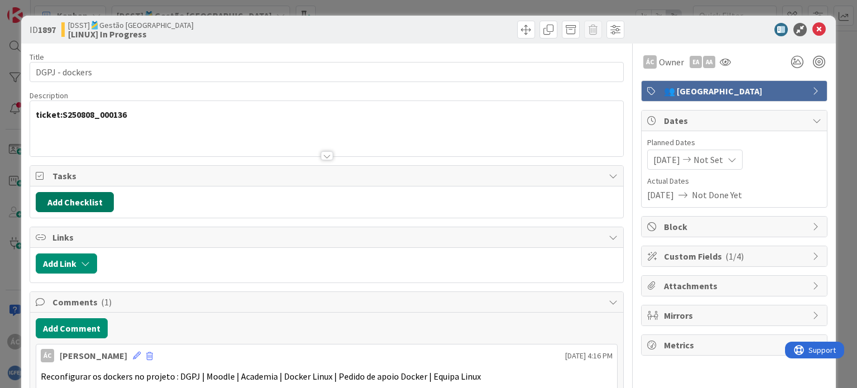
click at [74, 199] on button "Add Checklist" at bounding box center [75, 202] width 78 height 20
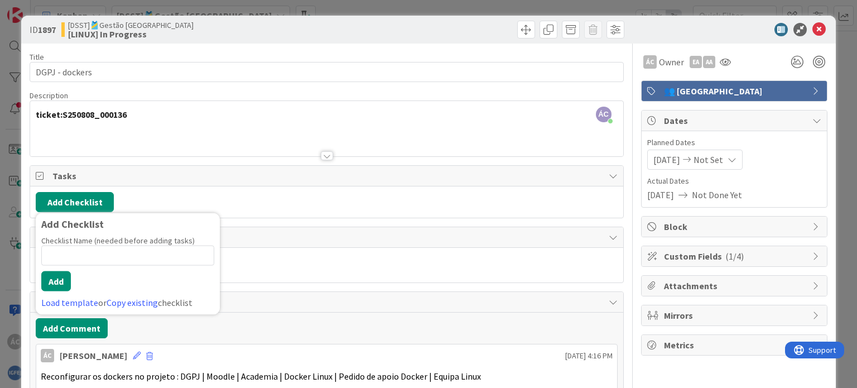
click at [89, 254] on input at bounding box center [127, 255] width 173 height 20
drag, startPoint x: 70, startPoint y: 252, endPoint x: 11, endPoint y: 252, distance: 59.1
click at [11, 252] on div "ID 1897 [DSST]🎽Gestão Equipas [LINUX] In Progress Title 14 / 128 DGPJ - dockers…" at bounding box center [428, 194] width 857 height 388
type input "D"
type input "A"
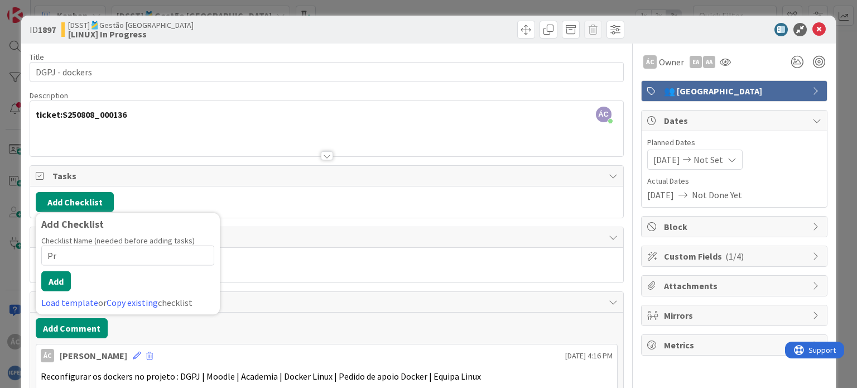
type input "P"
type input "Moodle DGPJ"
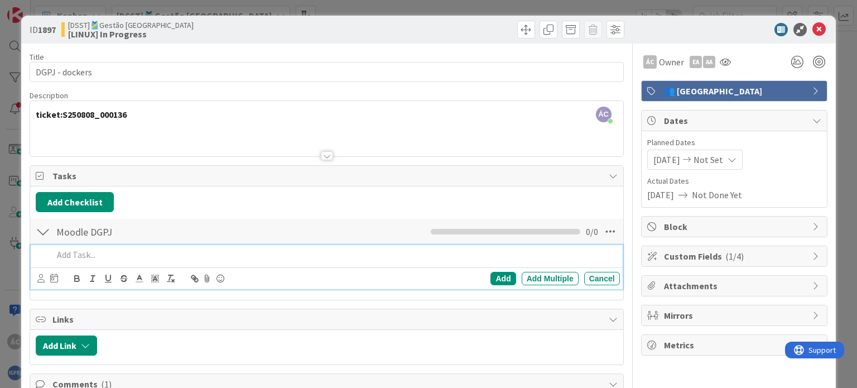
click at [87, 256] on p at bounding box center [334, 254] width 562 height 13
click at [494, 276] on div "Add" at bounding box center [502, 278] width 25 height 13
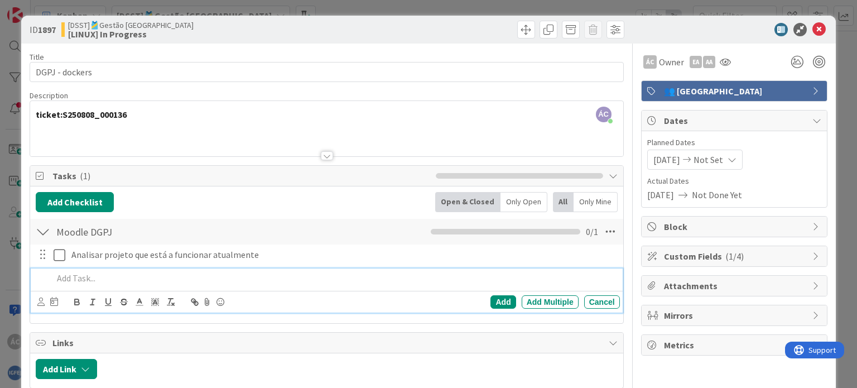
click at [75, 276] on p at bounding box center [334, 278] width 562 height 13
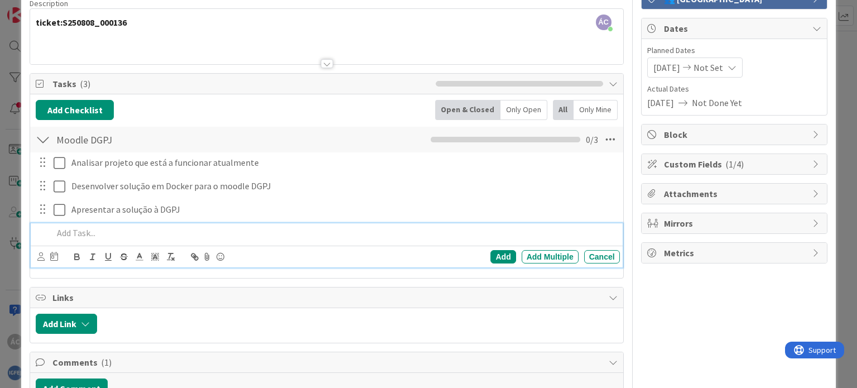
scroll to position [223, 0]
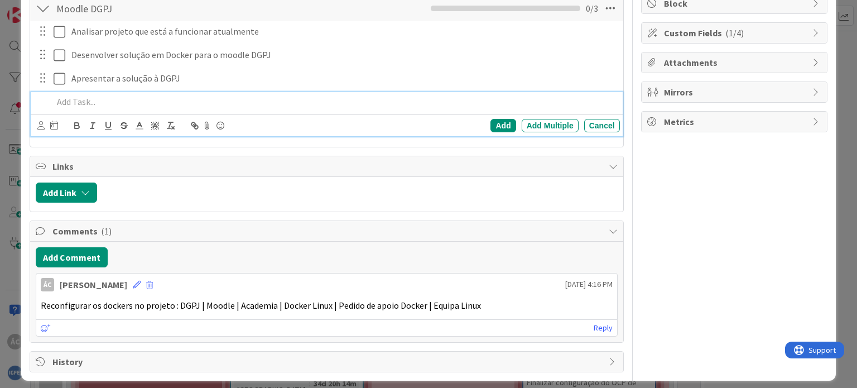
drag, startPoint x: 40, startPoint y: 302, endPoint x: 498, endPoint y: 305, distance: 458.0
click at [498, 305] on p "Reconfigurar os dockers no projeto : DGPJ | Moodle | Academia | Docker Linux | …" at bounding box center [326, 305] width 571 height 13
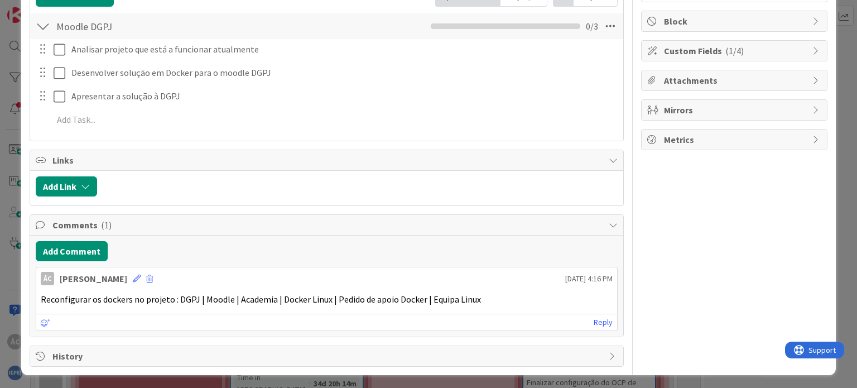
click at [498, 305] on div "Reconfigurar os dockers no projeto : DGPJ | Moodle | Academia | Docker Linux | …" at bounding box center [326, 299] width 580 height 22
click at [79, 248] on button "Add Comment" at bounding box center [72, 251] width 72 height 20
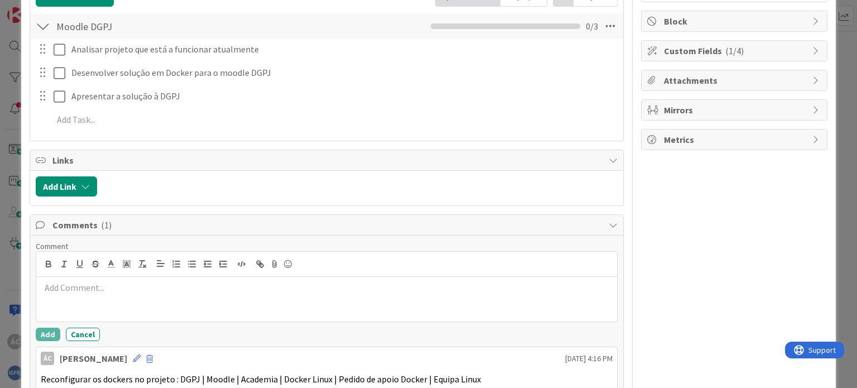
click at [263, 369] on div "Reconfigurar os dockers no projeto : DGPJ | Moodle | Academia | Docker Linux | …" at bounding box center [326, 379] width 580 height 22
click at [149, 302] on div at bounding box center [326, 299] width 580 height 45
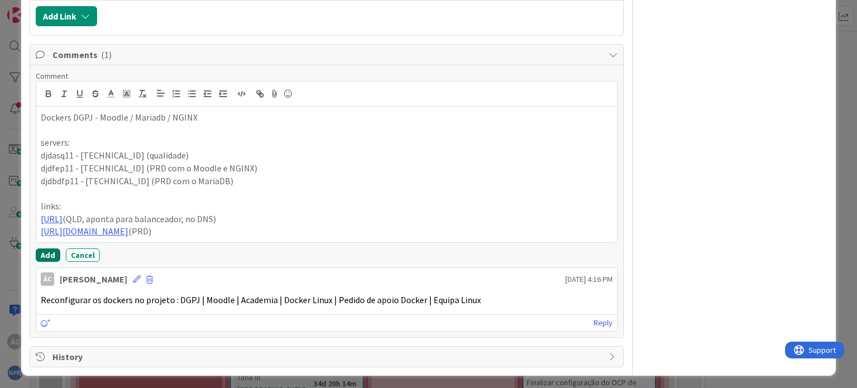
click at [46, 252] on button "Add" at bounding box center [48, 254] width 25 height 13
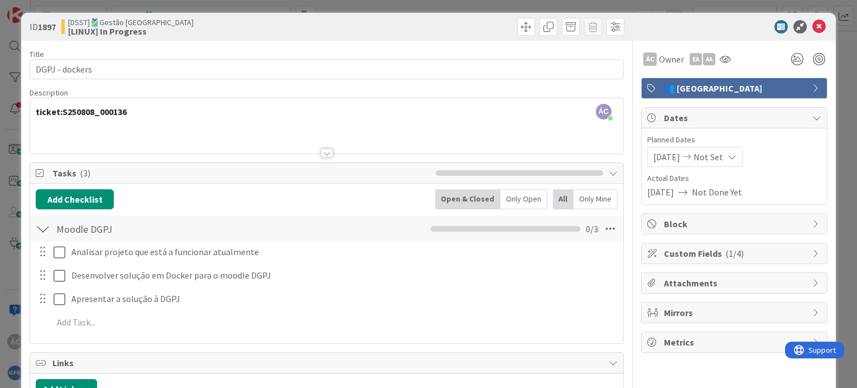
scroll to position [0, 0]
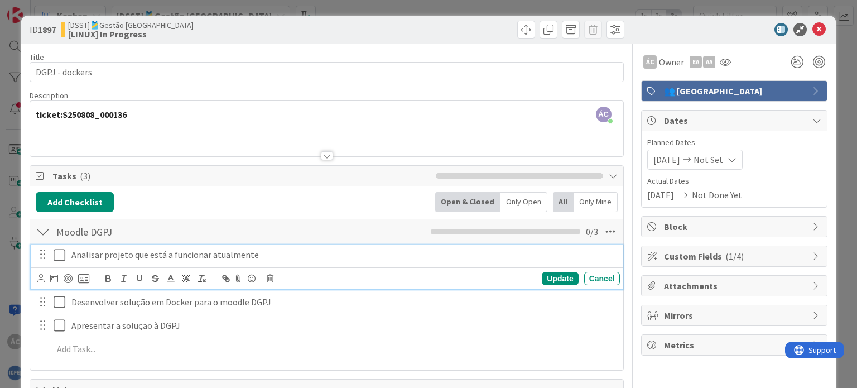
click at [60, 255] on icon at bounding box center [62, 254] width 17 height 13
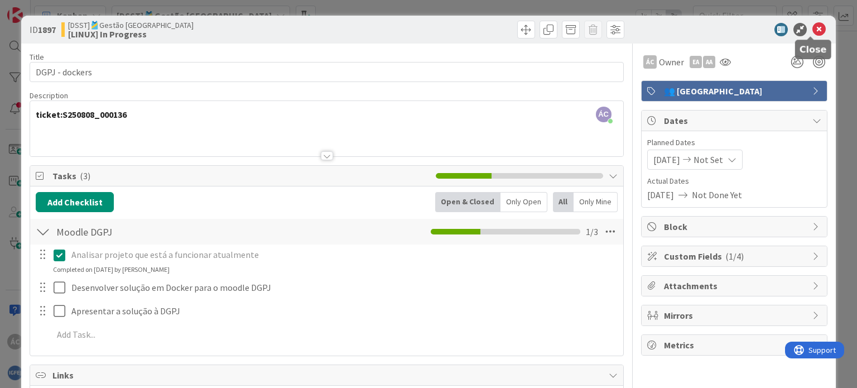
click at [812, 29] on icon at bounding box center [818, 29] width 13 height 13
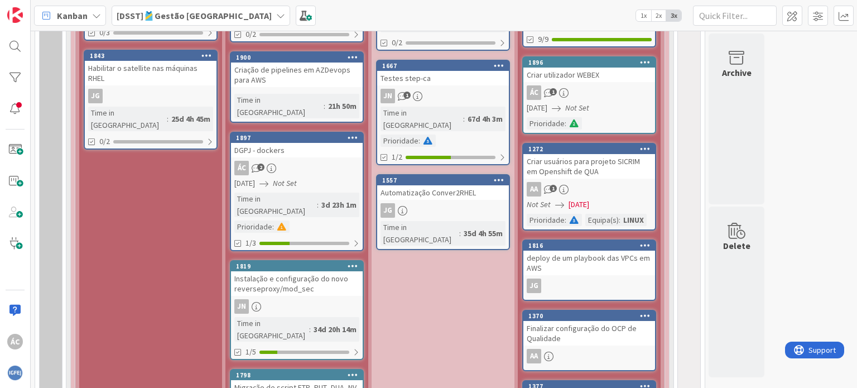
scroll to position [948, 0]
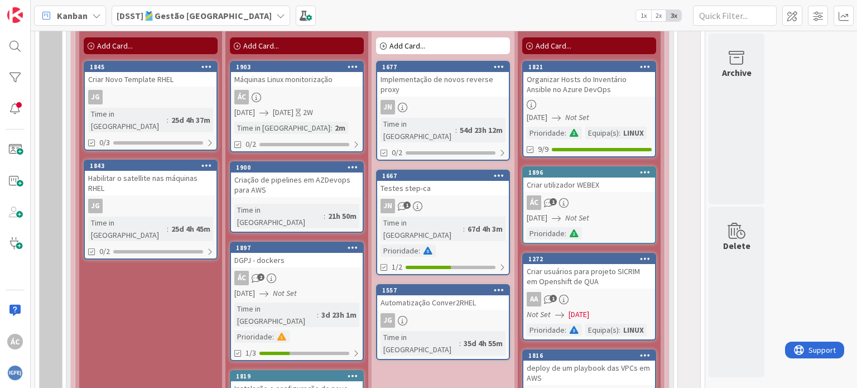
drag, startPoint x: 825, startPoint y: 115, endPoint x: 704, endPoint y: 87, distance: 123.8
click at [825, 115] on div "364 🎽Gestão de Tarefas de Equipas Técnicas 127 DSST DSST = Departamento de Serv…" at bounding box center [444, 162] width 822 height 2155
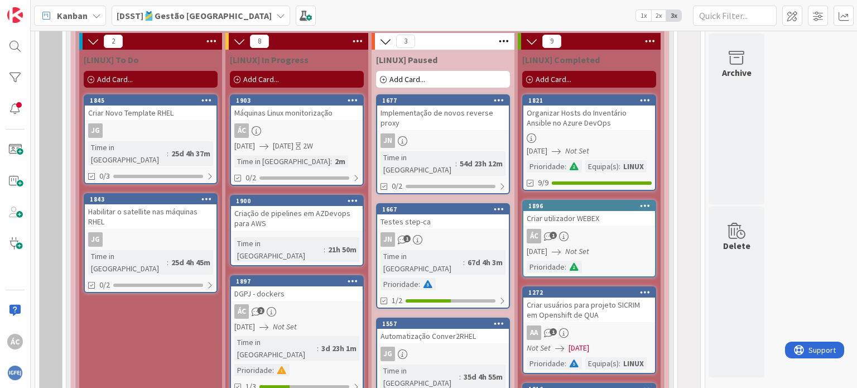
scroll to position [892, 0]
